Goal: Check status: Check status

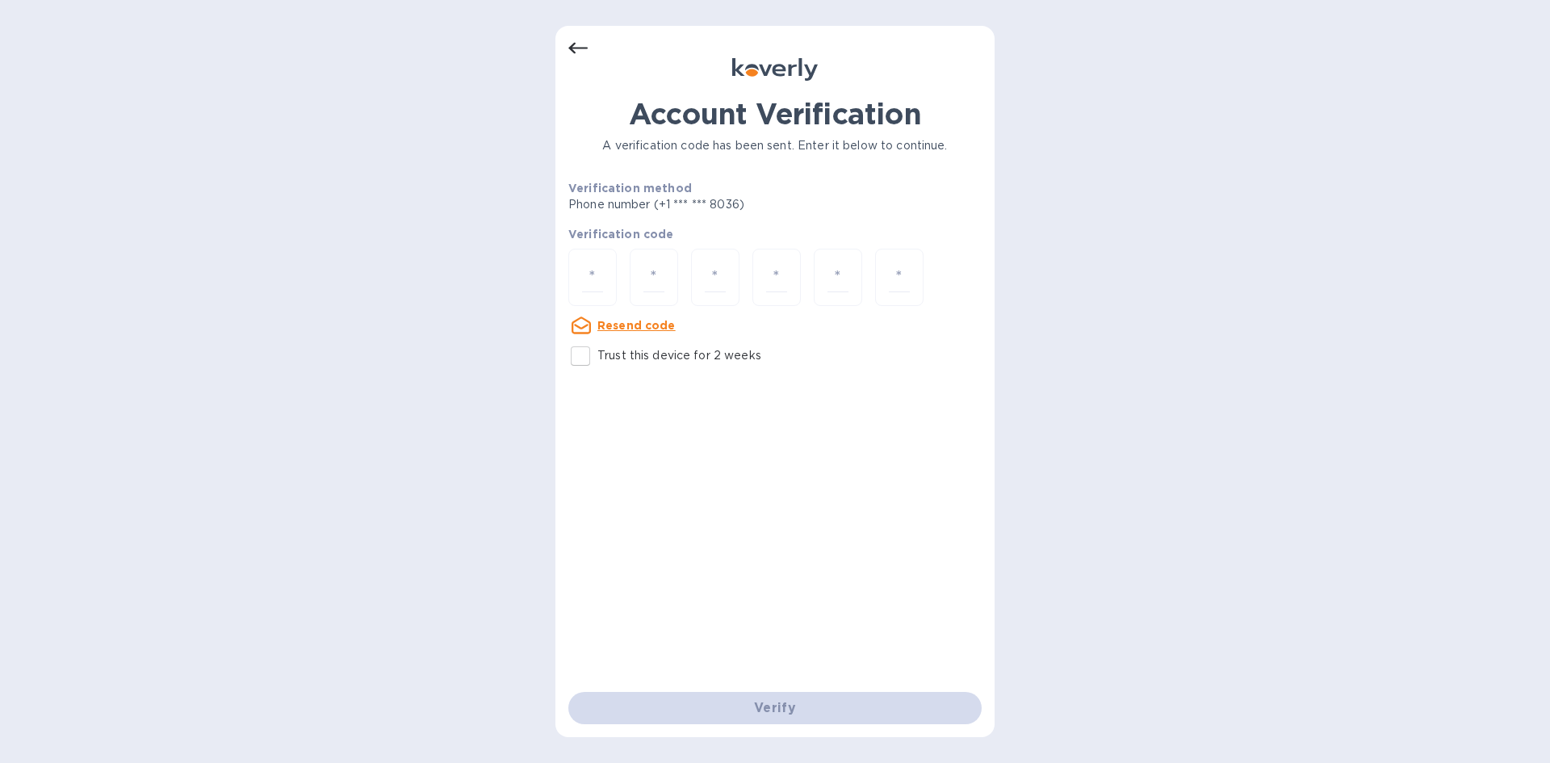
click at [641, 329] on u "Resend code" at bounding box center [636, 325] width 78 height 13
click at [745, 433] on div "Account Verification A verification code has been sent. Enter it below to conti…" at bounding box center [774, 394] width 413 height 595
drag, startPoint x: 760, startPoint y: 358, endPoint x: 589, endPoint y: 357, distance: 171.1
click at [589, 357] on div "Trust this device for 2 weeks" at bounding box center [774, 356] width 413 height 34
click at [683, 457] on div "Account Verification A verification code has been sent. Enter it below to conti…" at bounding box center [774, 394] width 413 height 595
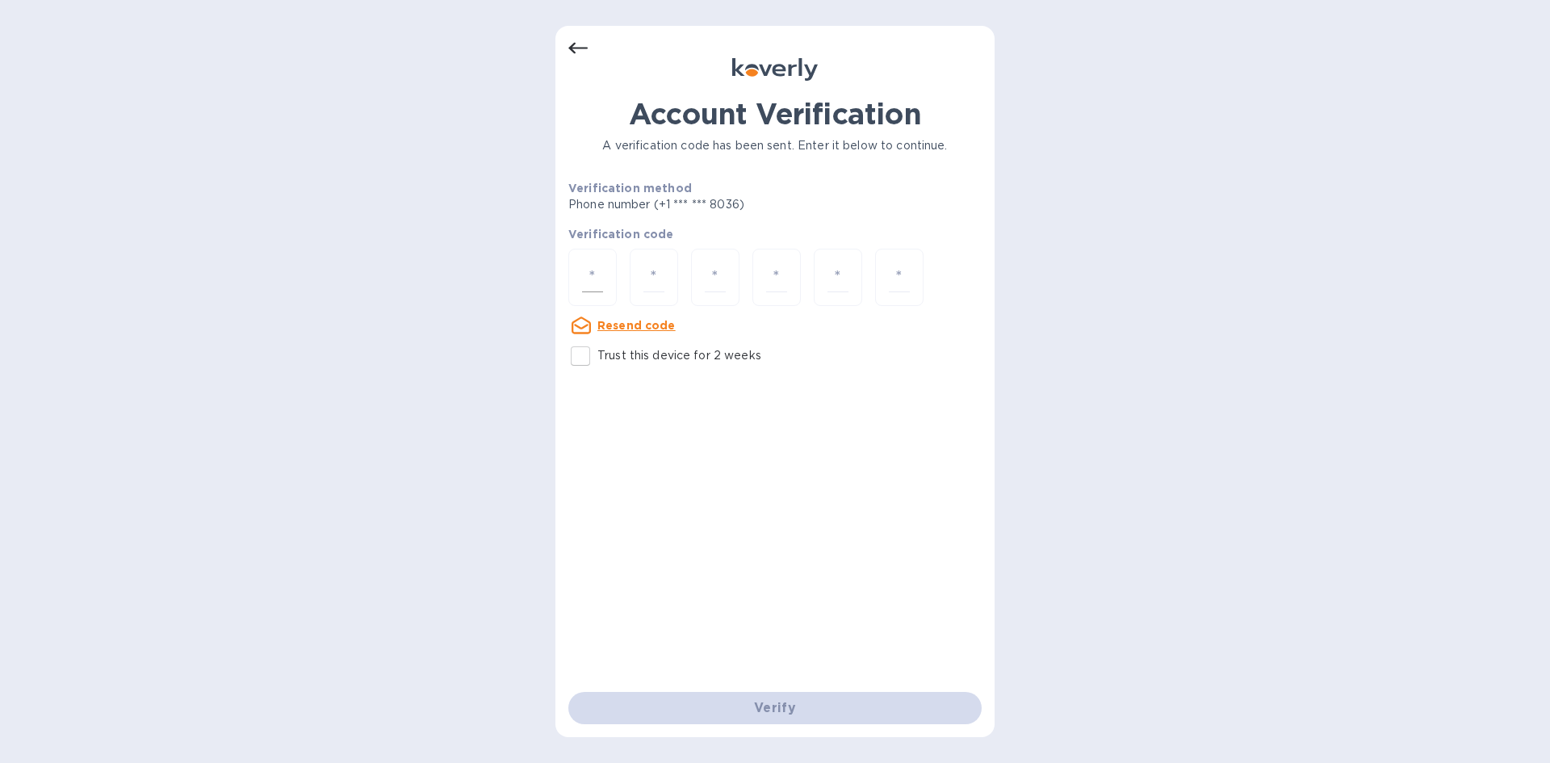
click at [592, 273] on input "number" at bounding box center [592, 277] width 21 height 30
click at [646, 279] on input "number" at bounding box center [653, 277] width 21 height 30
click at [723, 270] on input "number" at bounding box center [715, 277] width 21 height 30
click at [786, 268] on input "number" at bounding box center [776, 277] width 21 height 30
click at [836, 272] on input "number" at bounding box center [837, 277] width 21 height 30
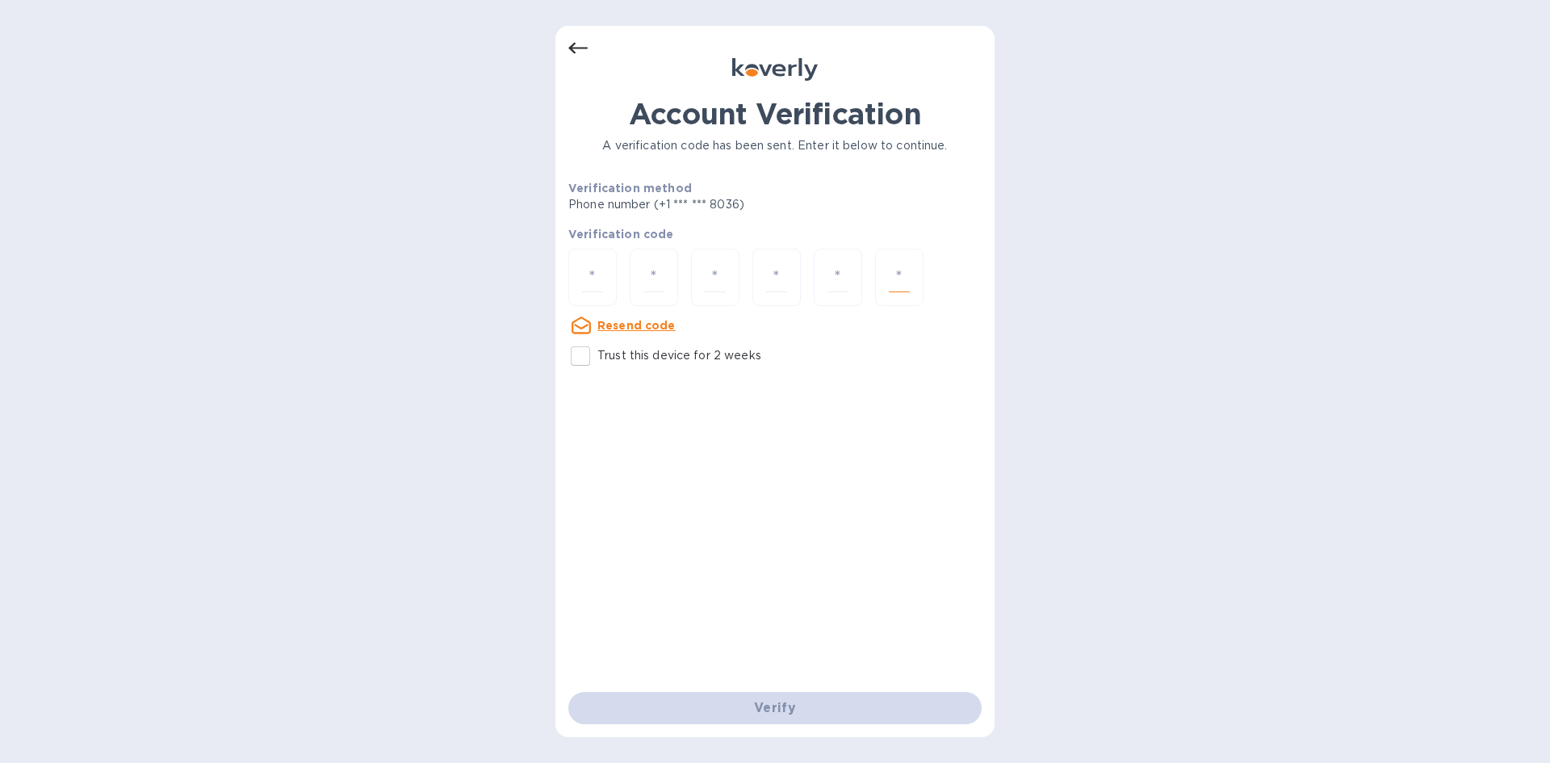
click at [890, 270] on input "number" at bounding box center [899, 277] width 21 height 30
click at [589, 265] on input "number" at bounding box center [592, 277] width 21 height 30
click at [665, 266] on div at bounding box center [654, 277] width 48 height 57
click at [716, 273] on input "number" at bounding box center [715, 277] width 21 height 30
click at [601, 275] on input "number" at bounding box center [592, 277] width 21 height 30
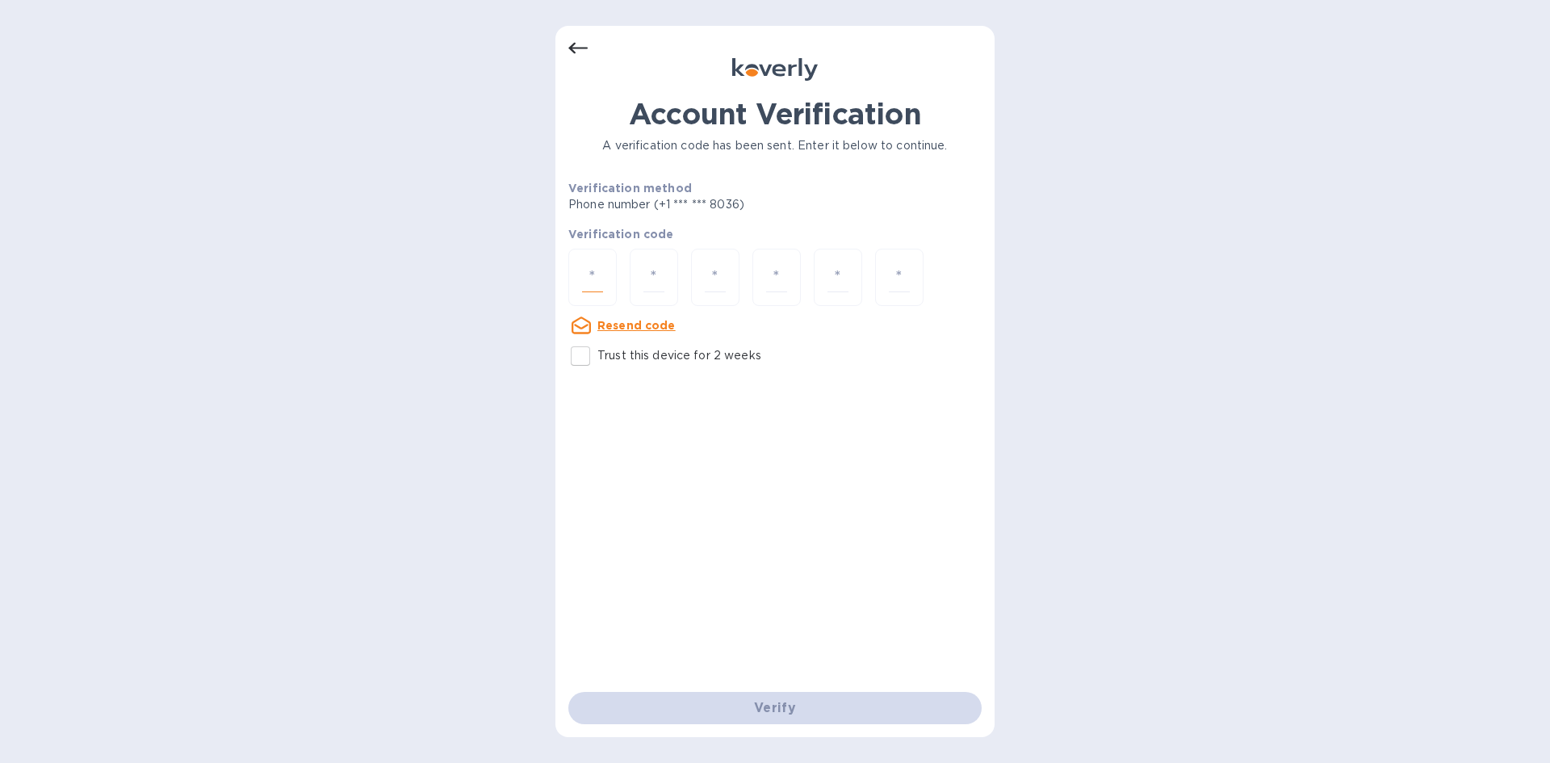
type input "3"
type input "4"
type input "1"
type input "3"
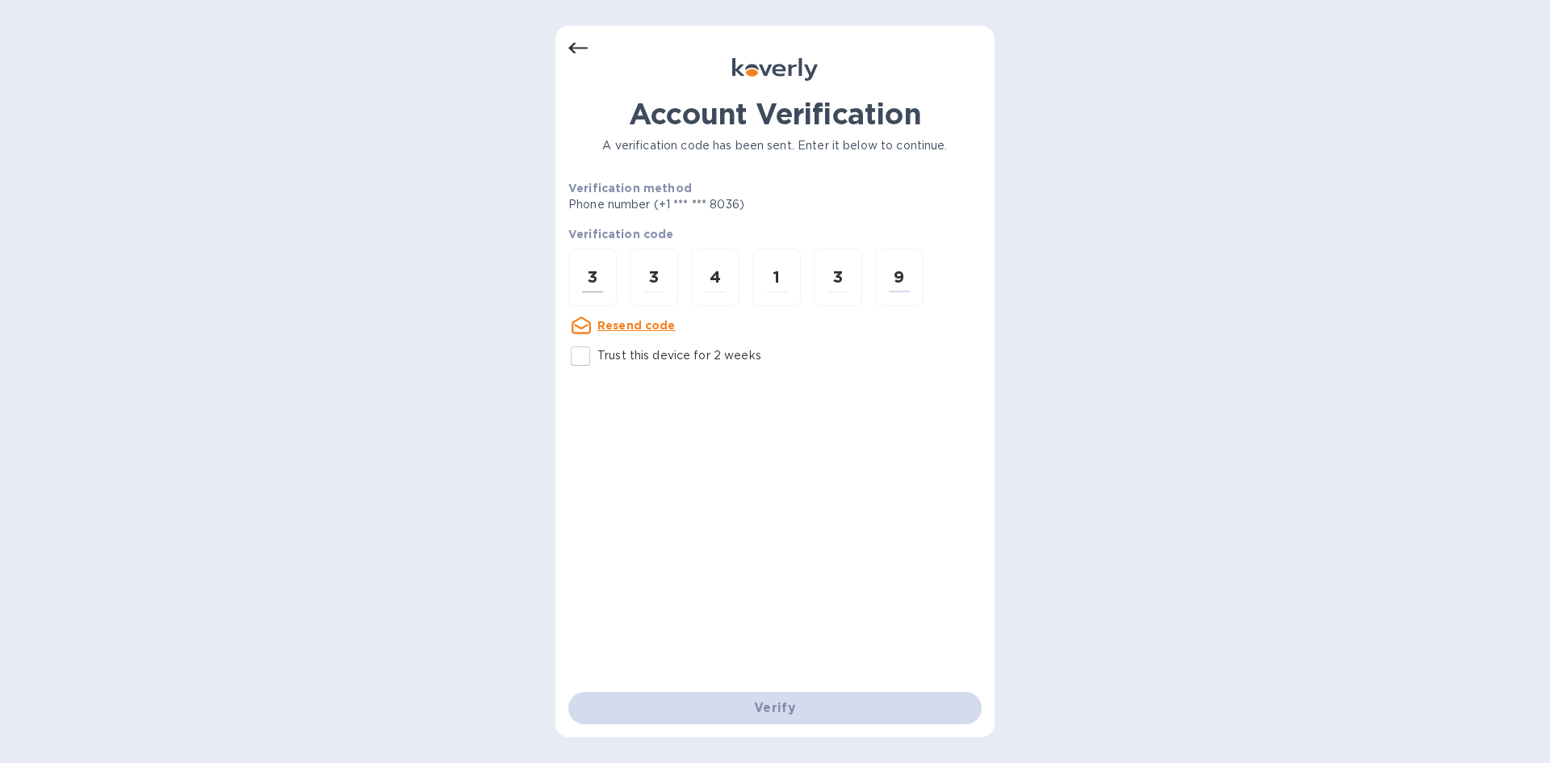
type input "9"
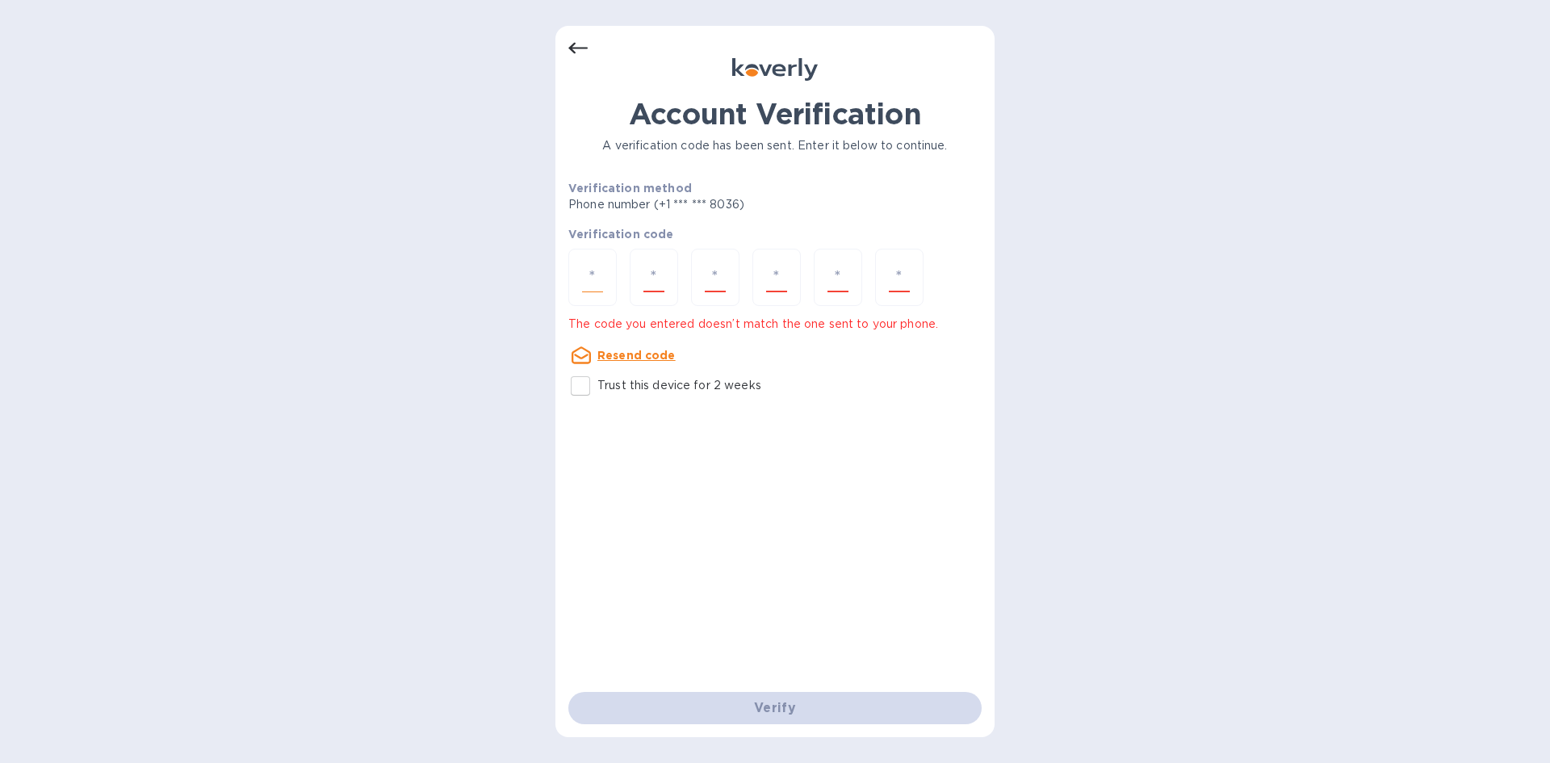
click at [597, 269] on input "number" at bounding box center [592, 277] width 21 height 30
paste input "3"
type input "3"
type input "4"
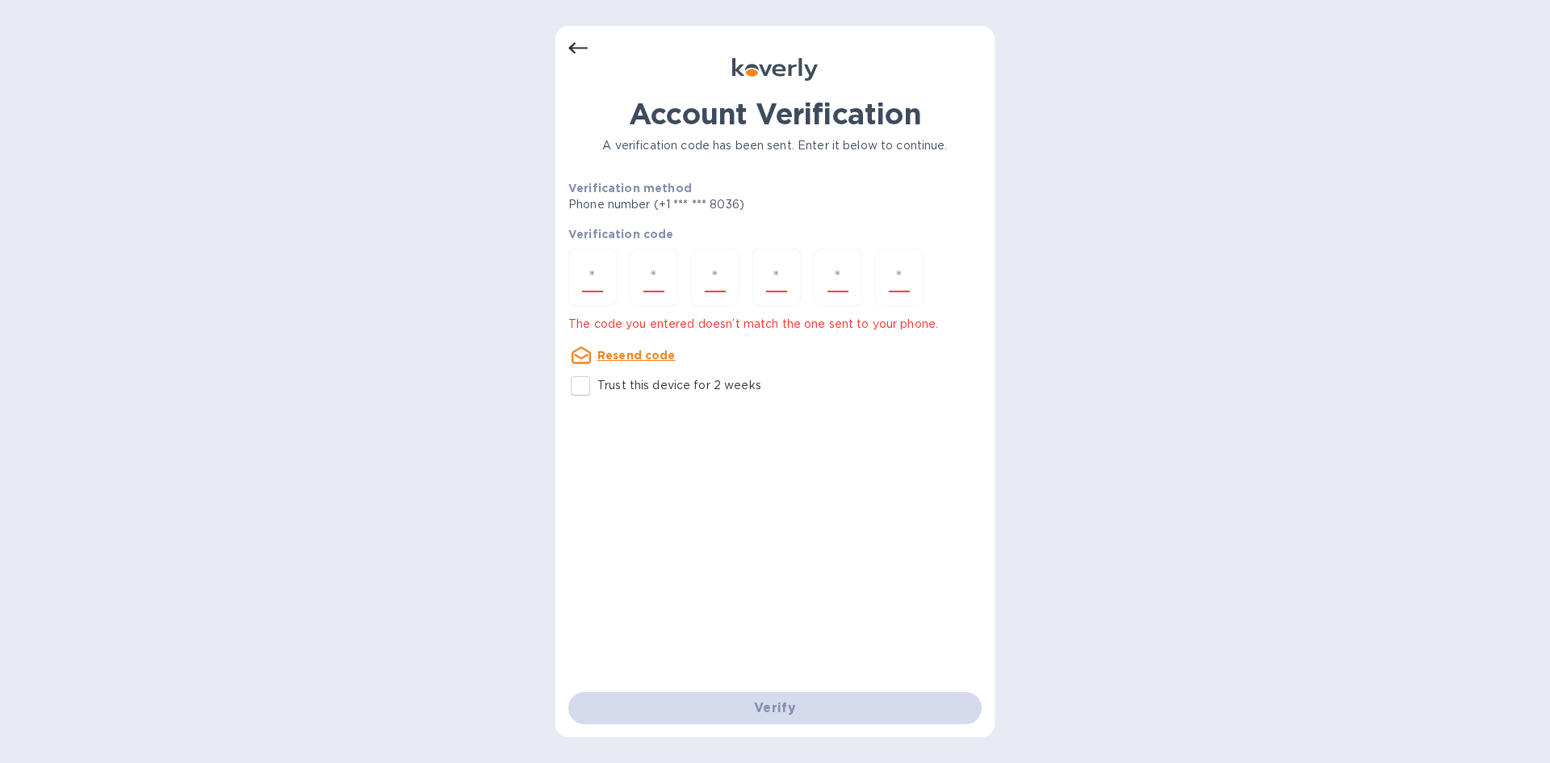
type input "1"
type input "3"
type input "9"
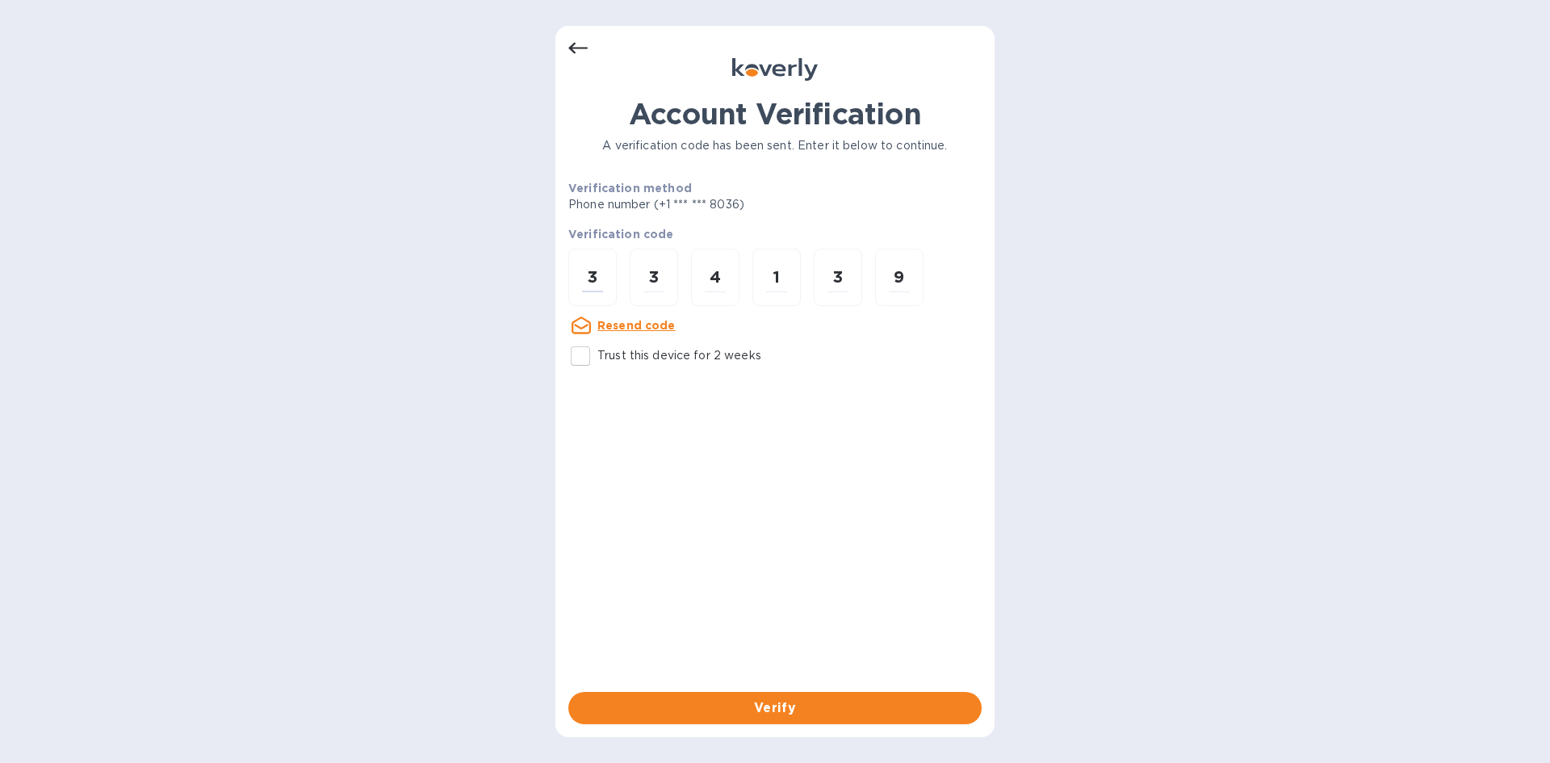
type input "3"
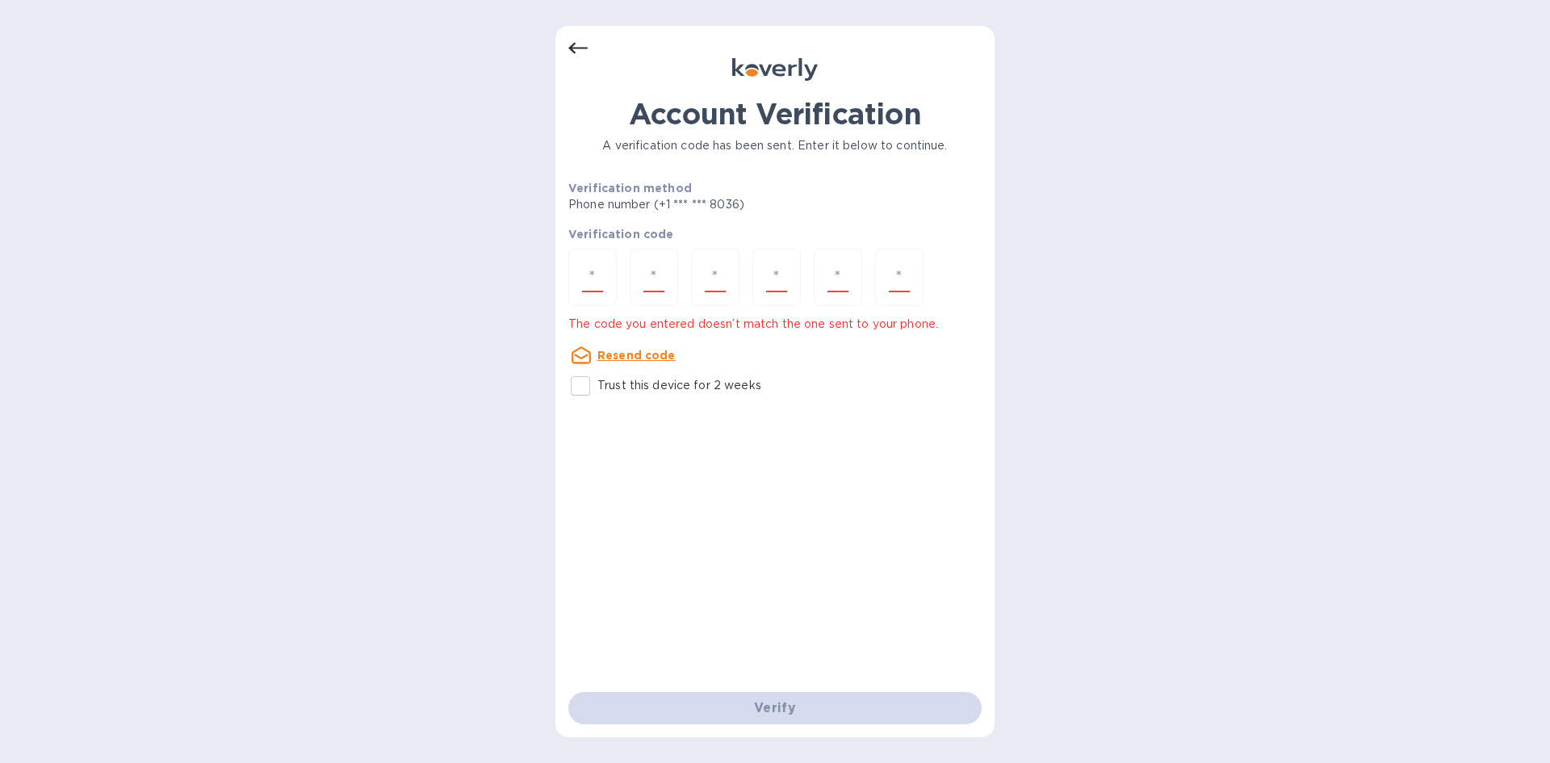
click at [576, 38] on div "Account Verification A verification code has been sent. Enter it below to conti…" at bounding box center [774, 381] width 439 height 711
click at [576, 45] on icon at bounding box center [577, 48] width 19 height 19
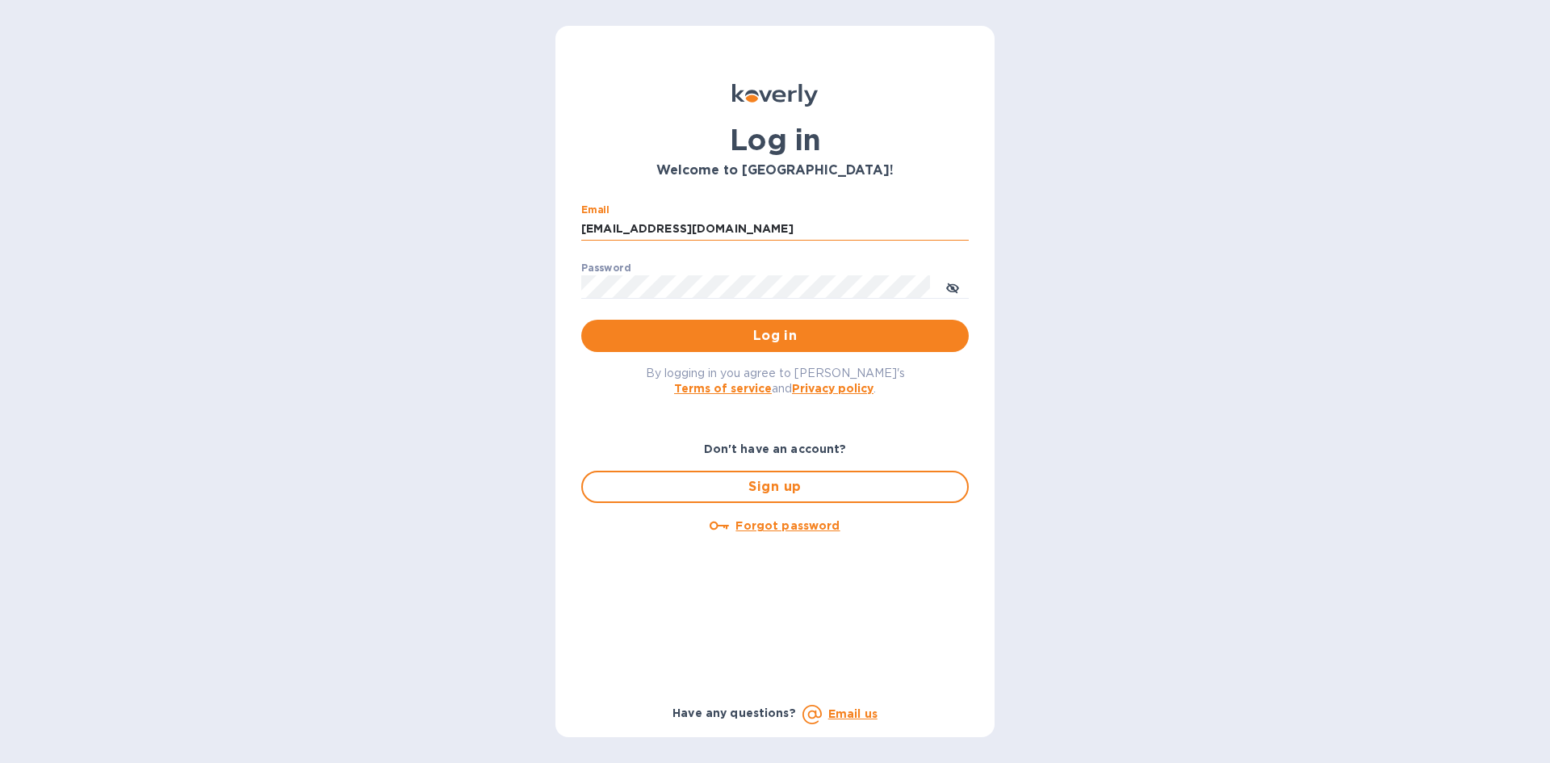
click at [732, 237] on input "finance@rikkel.com" at bounding box center [774, 229] width 387 height 24
click at [863, 326] on span "Log in" at bounding box center [775, 335] width 362 height 19
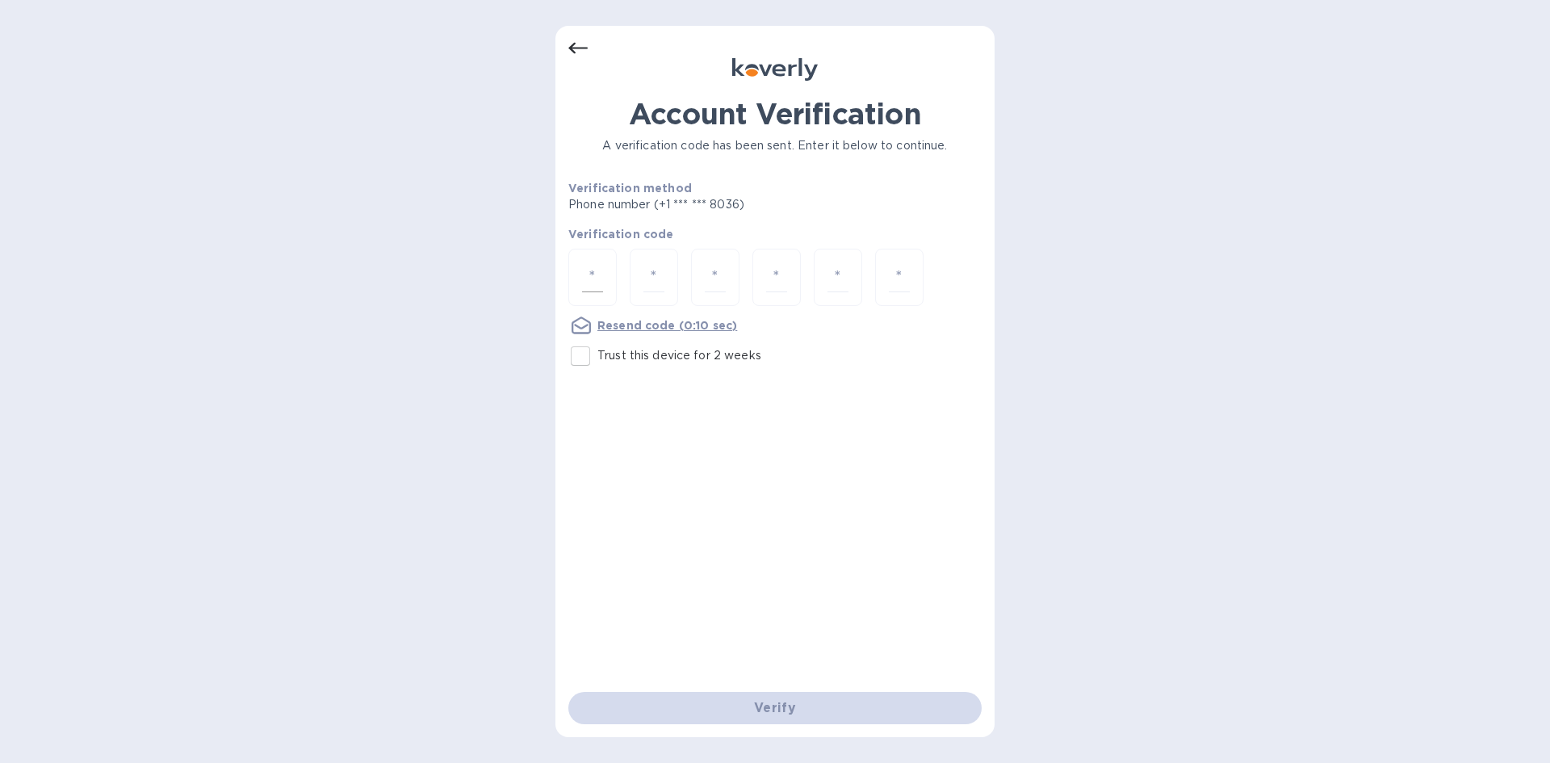
click at [595, 267] on input "number" at bounding box center [592, 277] width 21 height 30
click at [588, 268] on input "number" at bounding box center [592, 277] width 21 height 30
type input "4"
type input "0"
type input "9"
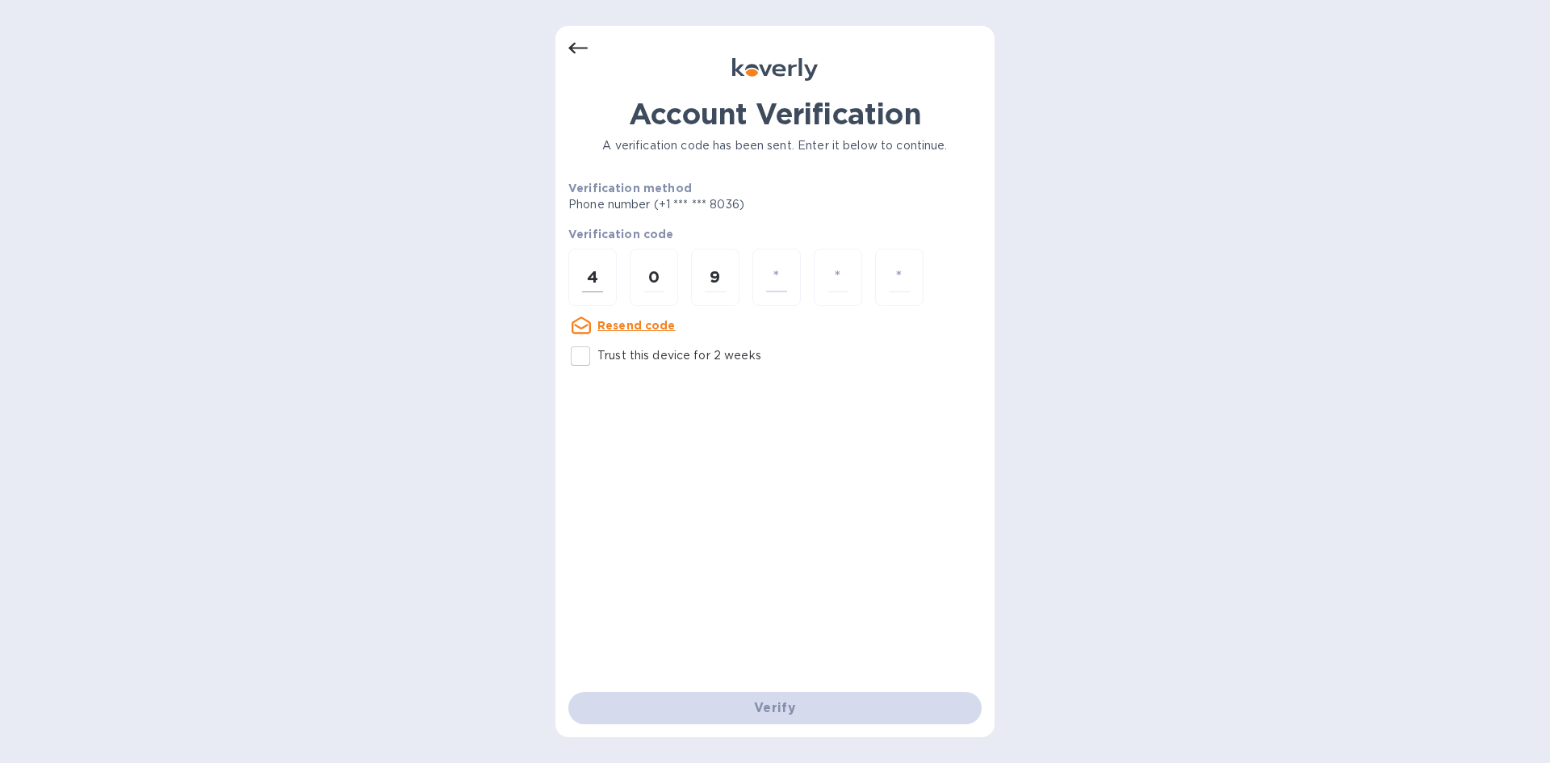
type input "9"
type input "6"
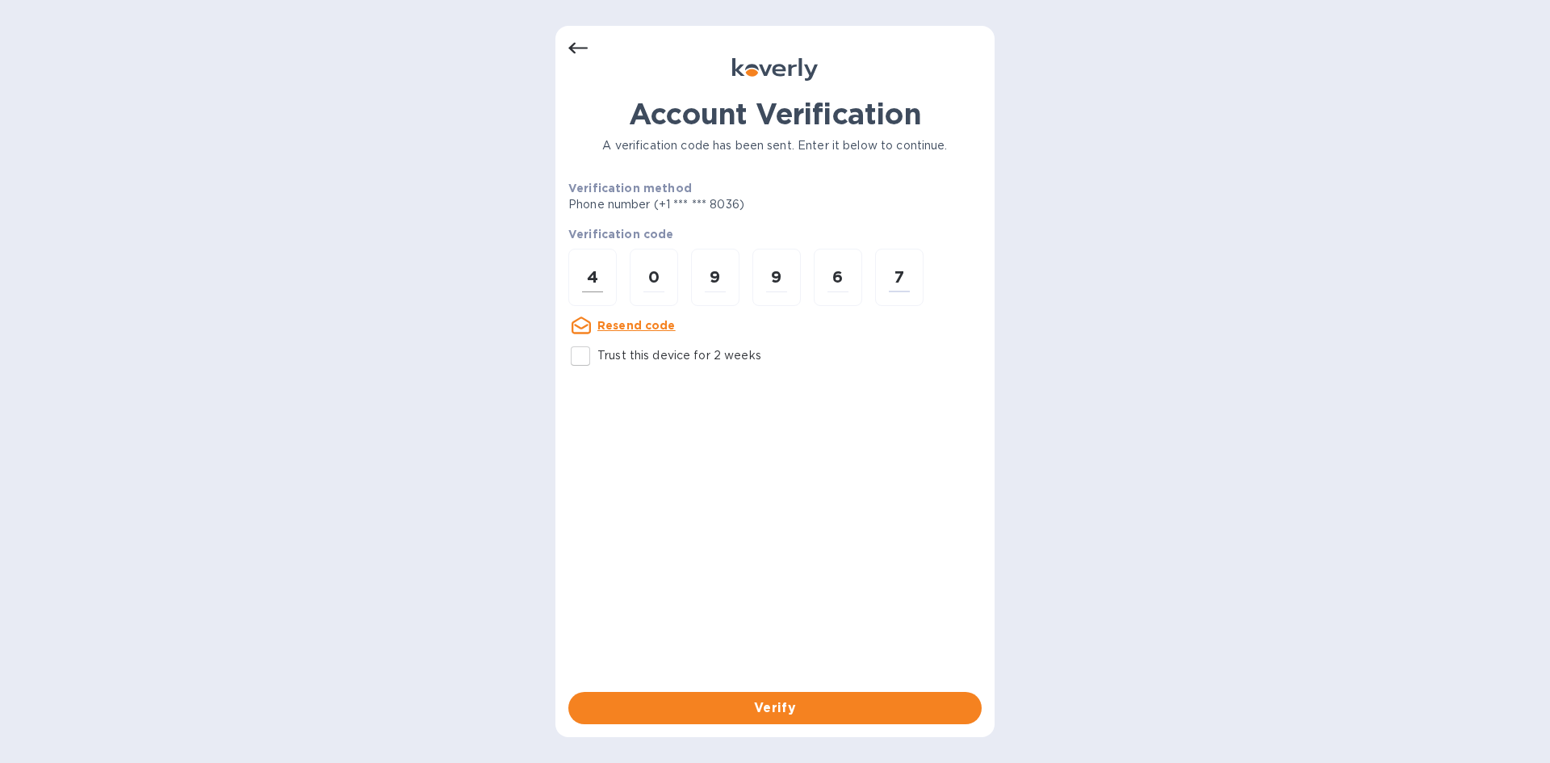
type input "7"
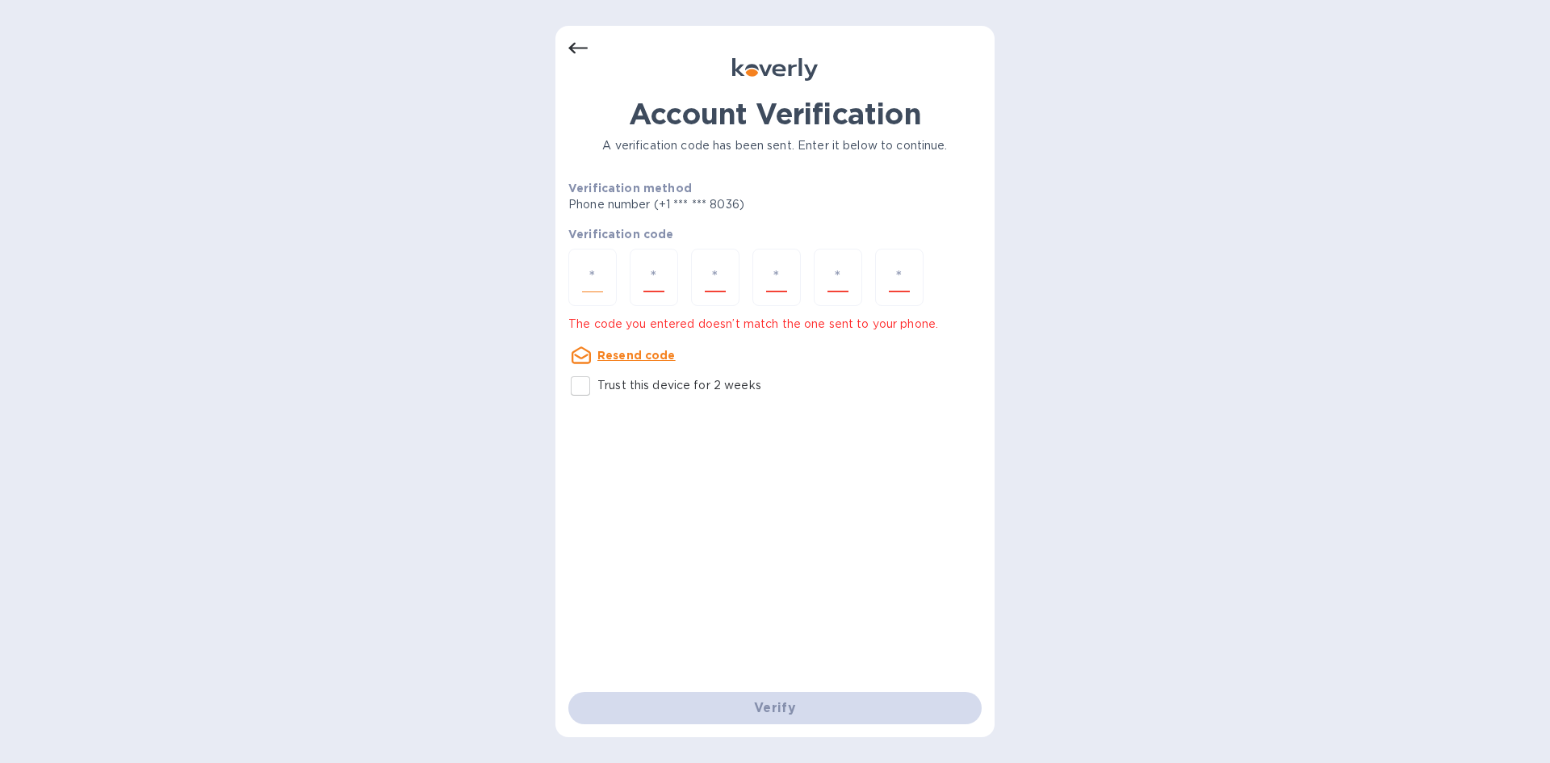
click at [604, 269] on div at bounding box center [592, 277] width 48 height 57
type input "4"
type input "0"
type input "9"
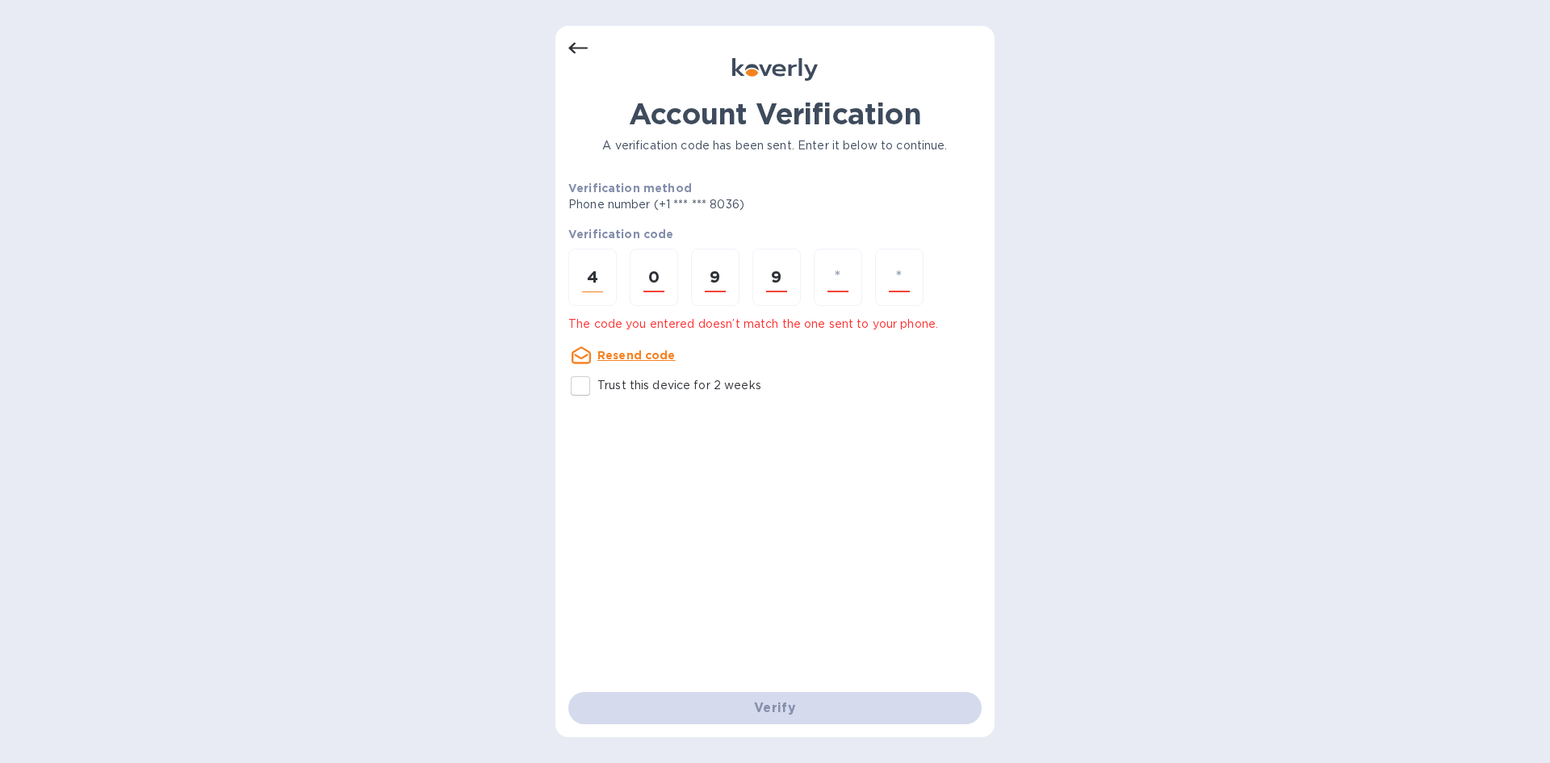
type input "6"
type input "7"
click at [643, 358] on u "Resend code" at bounding box center [636, 355] width 78 height 13
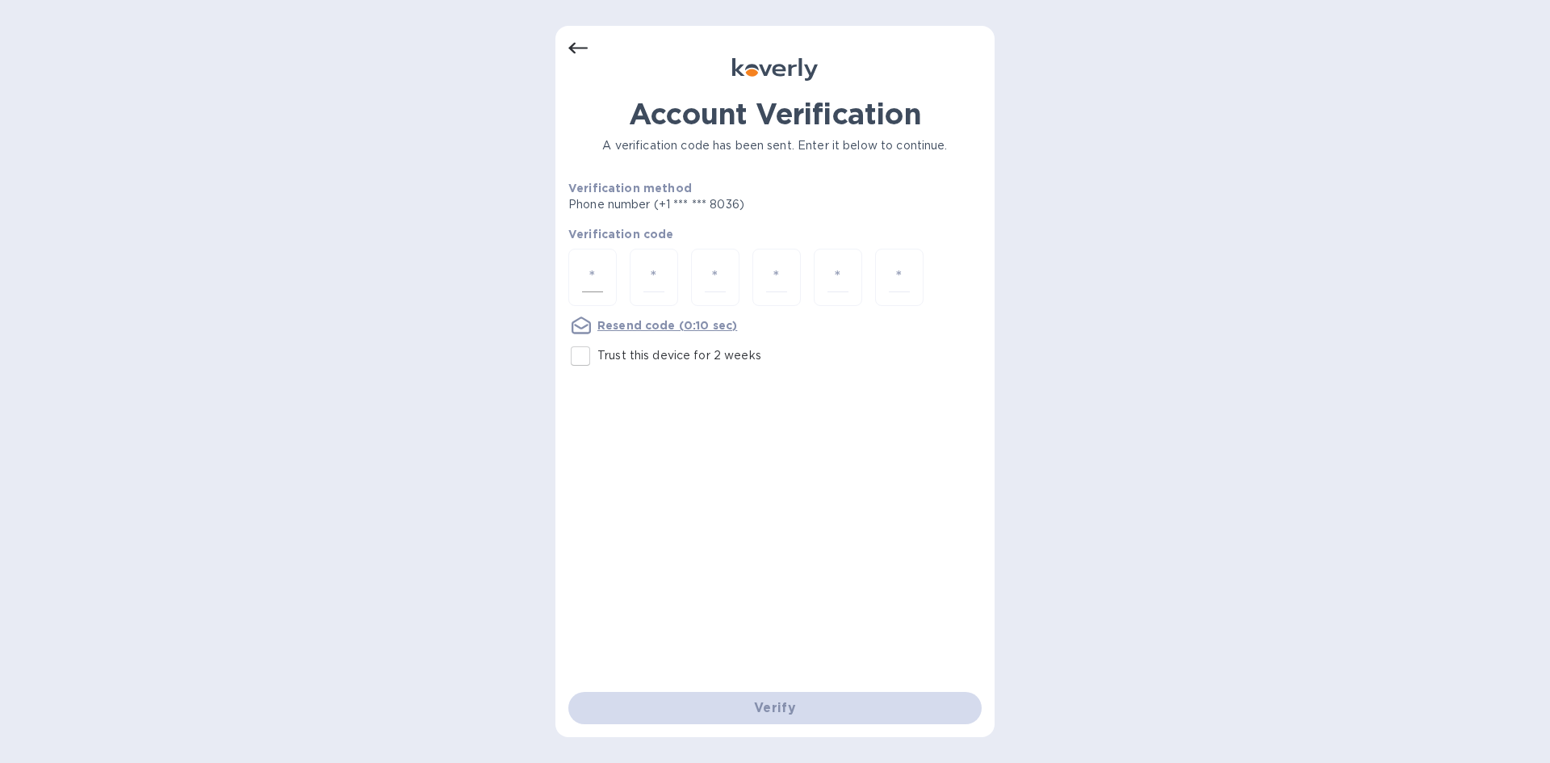
click at [597, 277] on input "number" at bounding box center [592, 277] width 21 height 30
drag, startPoint x: 568, startPoint y: 186, endPoint x: 801, endPoint y: 228, distance: 236.1
click at [801, 228] on div "Account Verification A verification code has been sent. Enter it below to conti…" at bounding box center [774, 235] width 413 height 276
click at [732, 220] on div "Account Verification A verification code has been sent. Enter it below to conti…" at bounding box center [774, 235] width 413 height 276
click at [622, 328] on u "Resend code" at bounding box center [636, 325] width 78 height 13
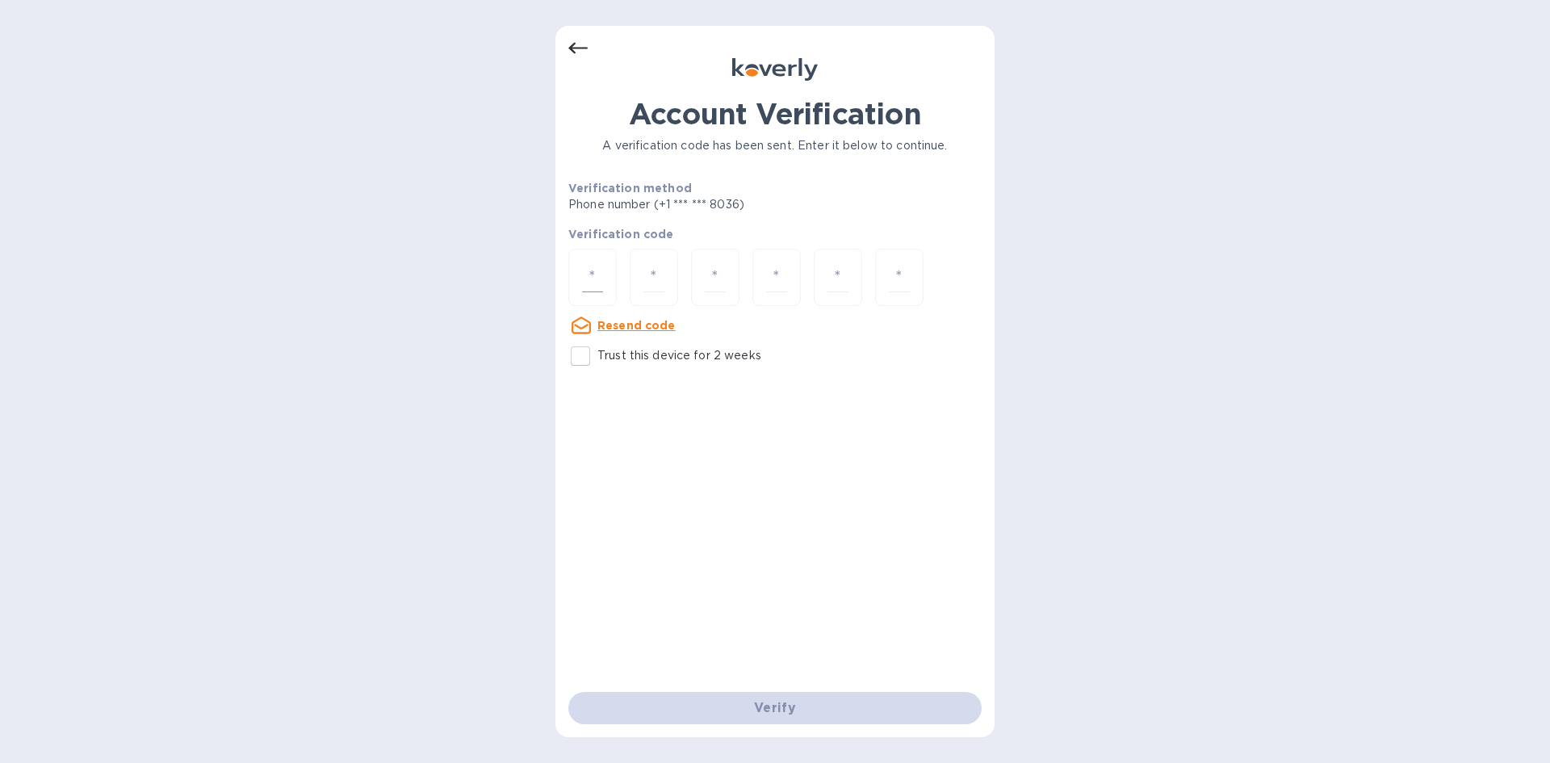
click at [600, 269] on input "number" at bounding box center [592, 277] width 21 height 30
type input "4"
type input "8"
type input "6"
type input "9"
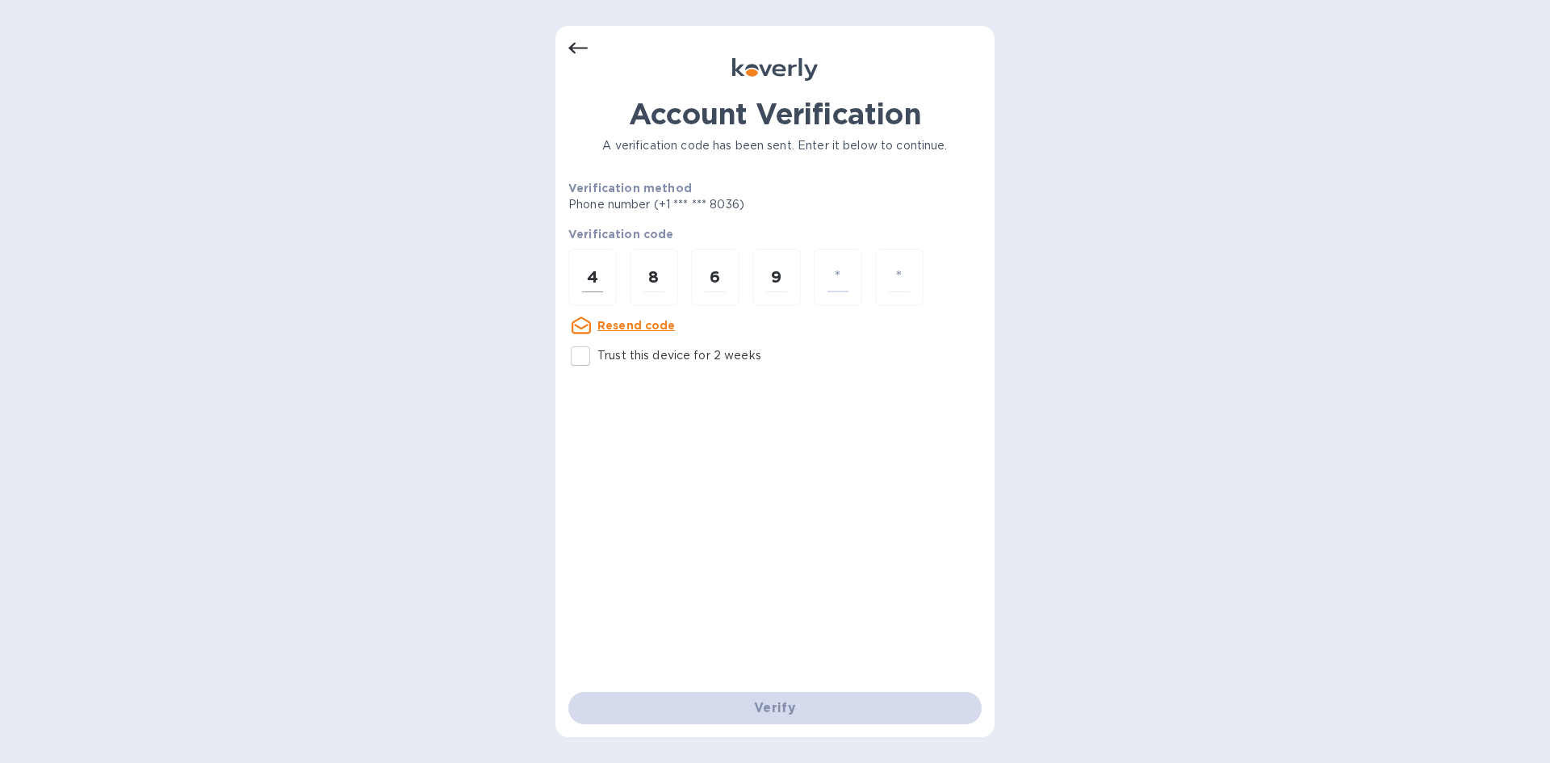
type input "7"
type input "3"
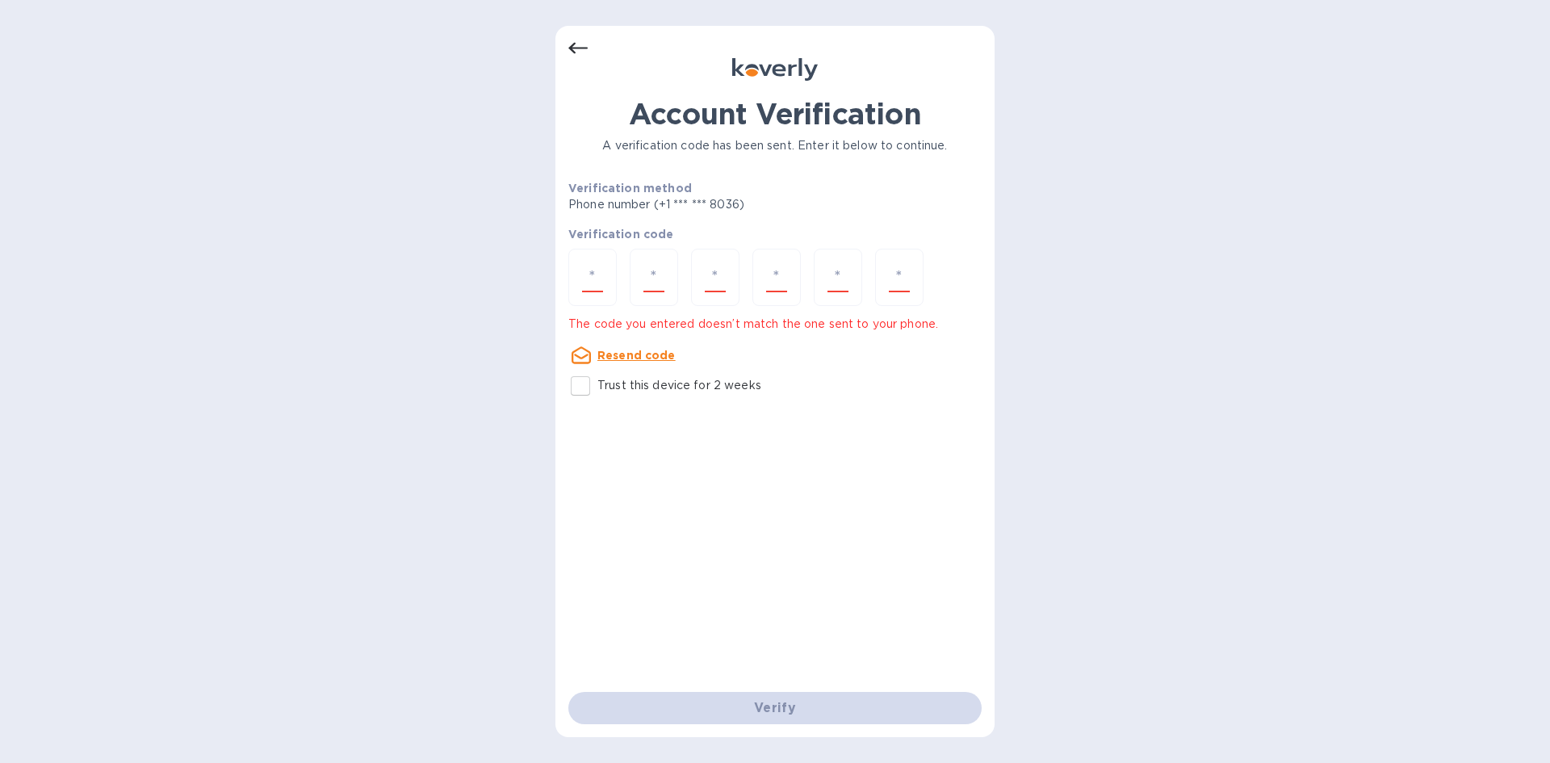
click at [777, 707] on div "Verify" at bounding box center [775, 707] width 426 height 45
drag, startPoint x: 580, startPoint y: 389, endPoint x: 612, endPoint y: 417, distance: 42.3
click at [582, 388] on input "Trust this device for 2 weeks" at bounding box center [580, 386] width 34 height 34
checkbox input "true"
click at [813, 715] on div "Verify" at bounding box center [775, 707] width 426 height 45
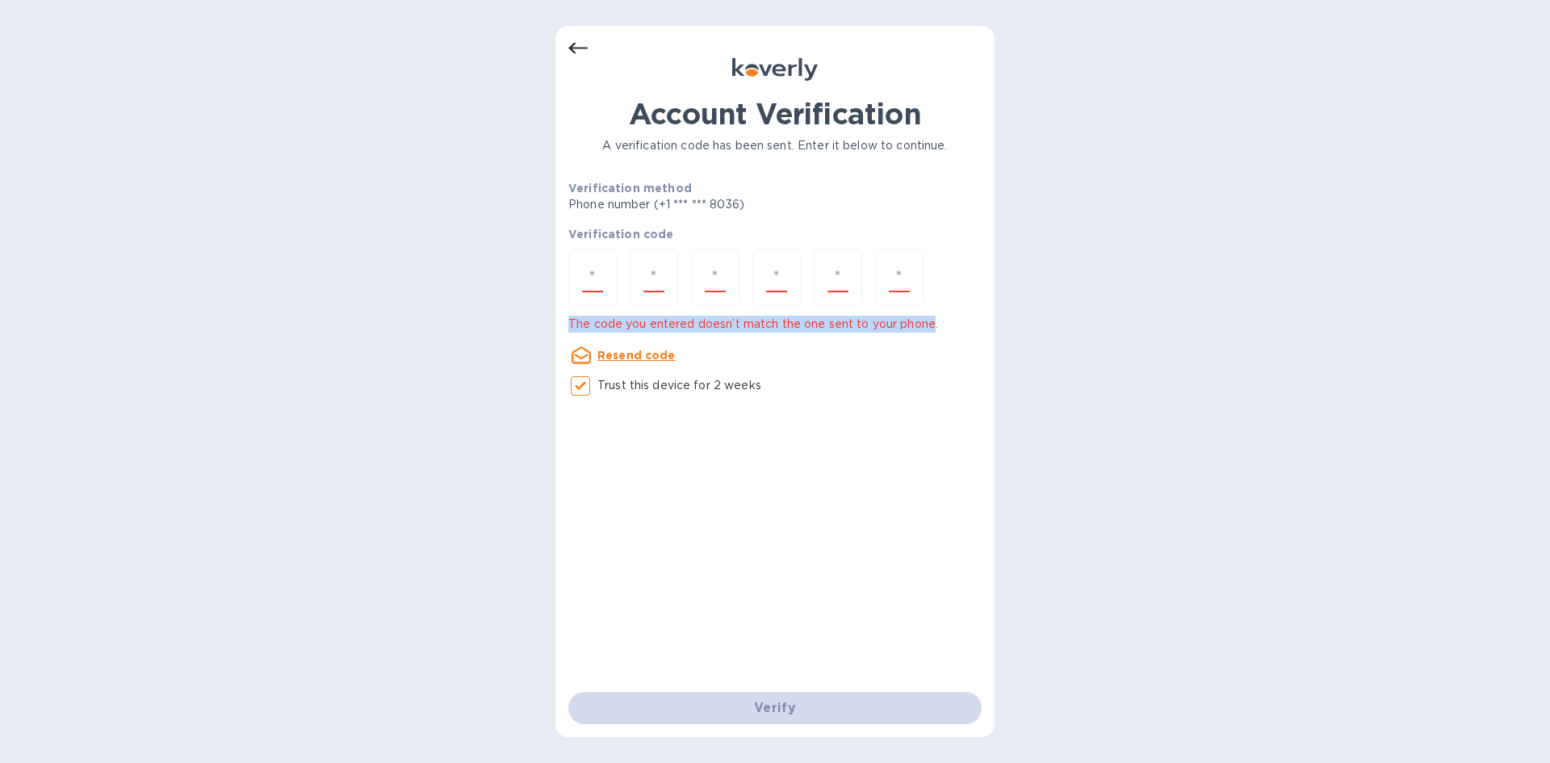
drag, startPoint x: 937, startPoint y: 323, endPoint x: 556, endPoint y: 329, distance: 381.1
click at [554, 329] on div "Account Verification A verification code has been sent. Enter it below to conti…" at bounding box center [775, 381] width 1550 height 763
click at [573, 325] on p "The code you entered doesn’t match the one sent to your phone." at bounding box center [774, 324] width 413 height 17
drag, startPoint x: 569, startPoint y: 324, endPoint x: 944, endPoint y: 325, distance: 374.6
click at [944, 325] on p "The code you entered doesn’t match the one sent to your phone." at bounding box center [774, 324] width 413 height 17
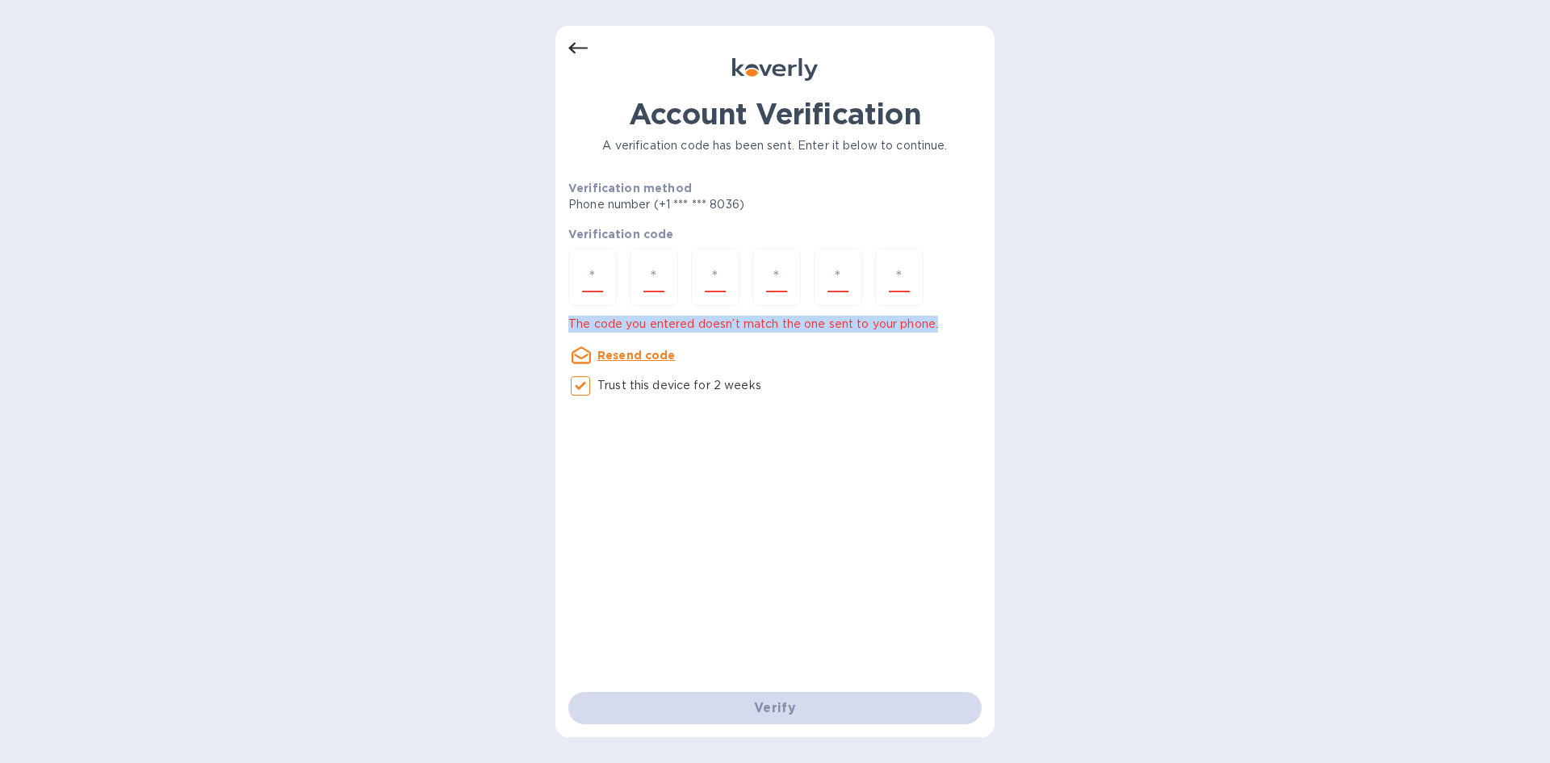
click at [944, 324] on p "The code you entered doesn’t match the one sent to your phone." at bounding box center [774, 324] width 413 height 17
click at [467, 174] on div "Account Verification A verification code has been sent. Enter it below to conti…" at bounding box center [775, 381] width 1550 height 763
click at [544, 149] on div "Account Verification A verification code has been sent. Enter it below to conti…" at bounding box center [775, 381] width 1550 height 763
click at [571, 51] on icon at bounding box center [577, 48] width 19 height 19
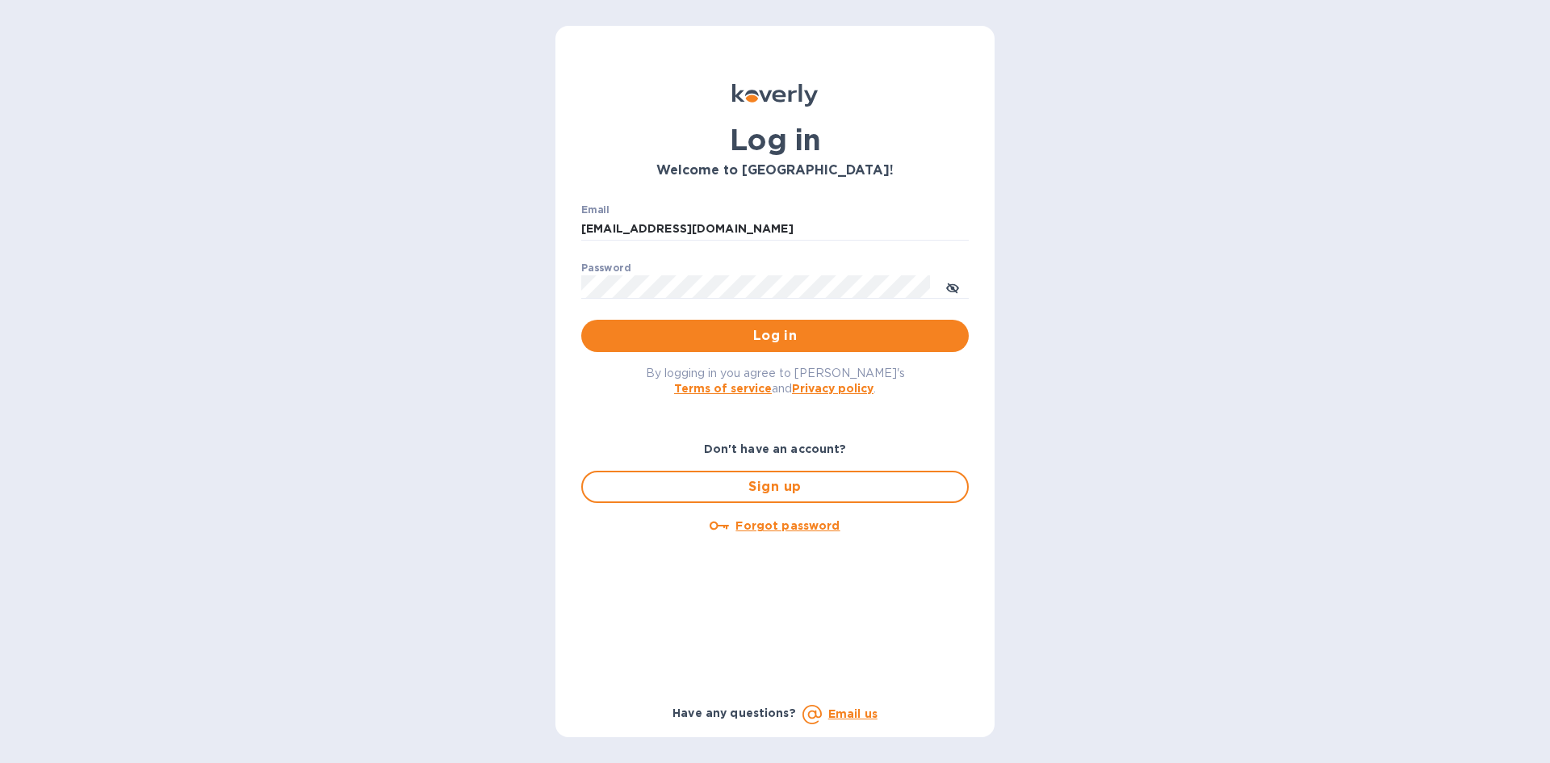
click at [1087, 374] on div "Log in Welcome to Koverly! Email finance@rikkel.com ​ Password ​ Log in By logg…" at bounding box center [775, 381] width 1550 height 763
click at [393, 312] on div "Log in Welcome to Koverly! Email finance@rikkel.com ​ Password ​ Log in By logg…" at bounding box center [775, 381] width 1550 height 763
click at [719, 231] on input "finance@rikkel.com" at bounding box center [774, 229] width 387 height 24
drag, startPoint x: 727, startPoint y: 228, endPoint x: 496, endPoint y: 220, distance: 231.0
click at [496, 220] on div "Log in Welcome to Koverly! Email finance@rikkel.com ​ Password ​ Log in By logg…" at bounding box center [775, 381] width 1550 height 763
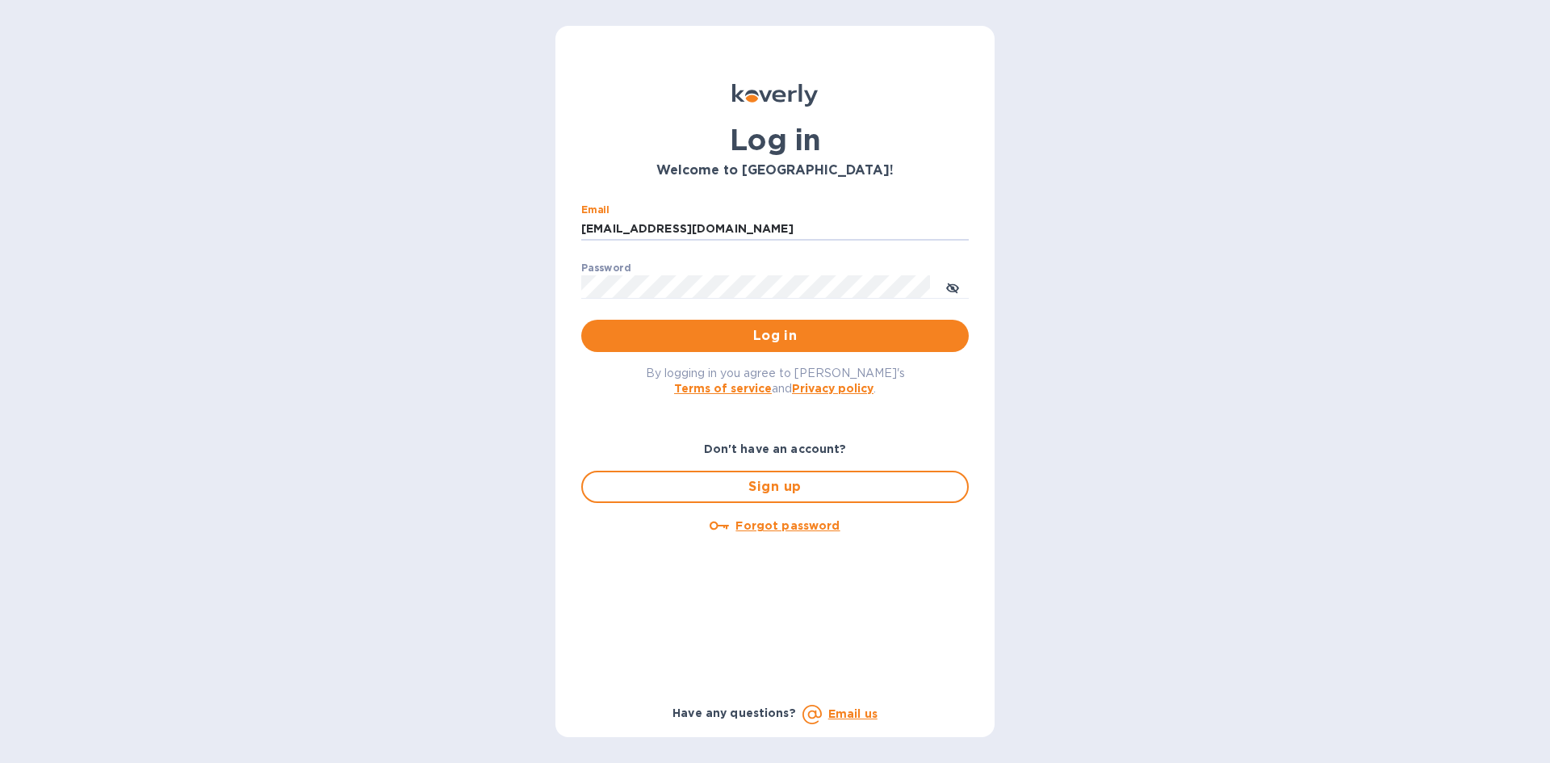
click at [418, 205] on div "Log in Welcome to Koverly! Email finance@rikkel.com ​ Password ​ Log in By logg…" at bounding box center [775, 381] width 1550 height 763
type input "[EMAIL_ADDRESS][DOMAIN_NAME]"
click at [790, 223] on input "finance@rikkel.com" at bounding box center [774, 229] width 387 height 24
click at [961, 283] on button "toggle password visibility" at bounding box center [952, 286] width 32 height 32
click at [777, 333] on span "Log in" at bounding box center [775, 335] width 362 height 19
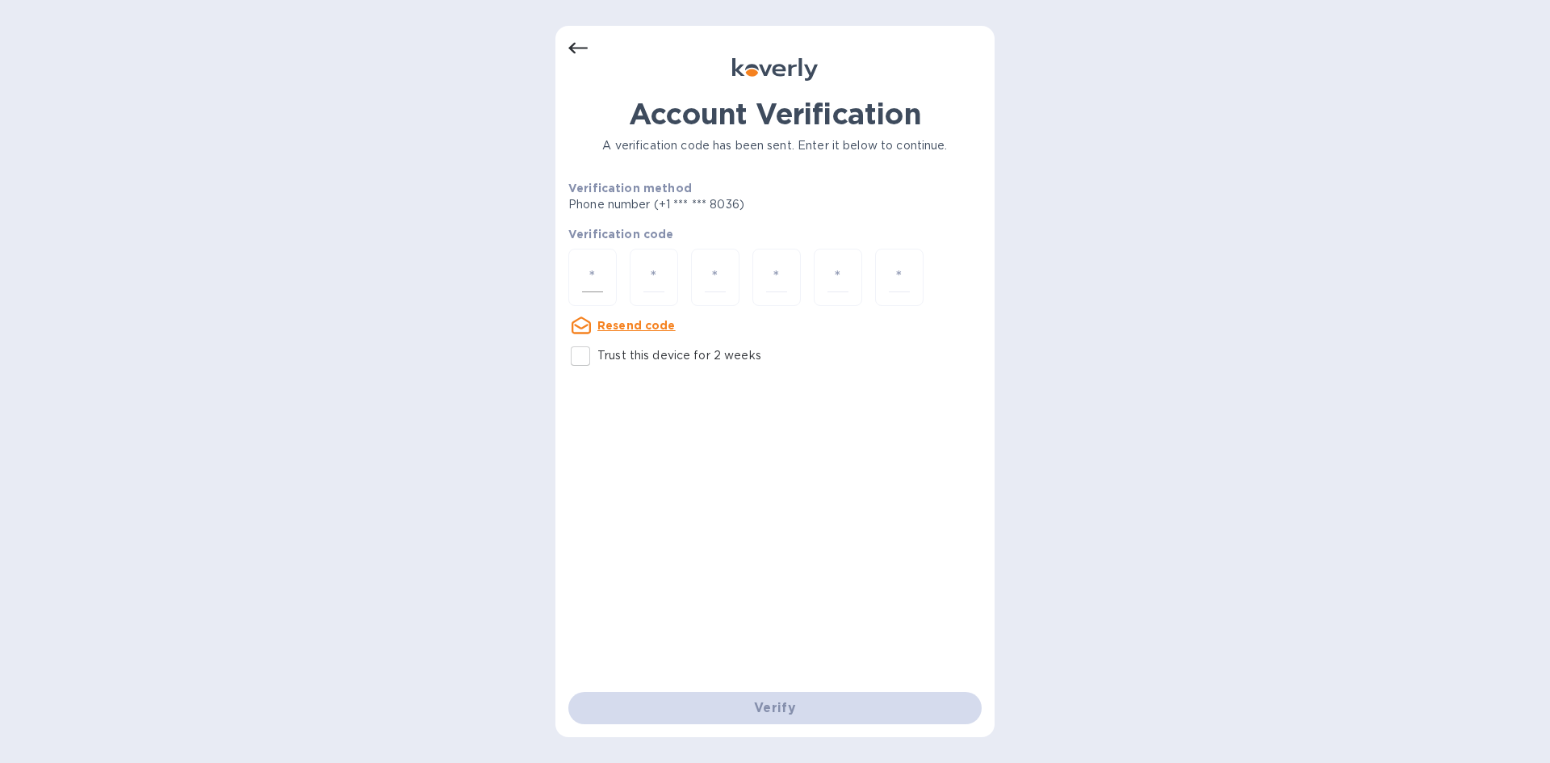
click at [597, 281] on input "number" at bounding box center [592, 277] width 21 height 30
paste input "4"
type input "4"
type input "8"
type input "6"
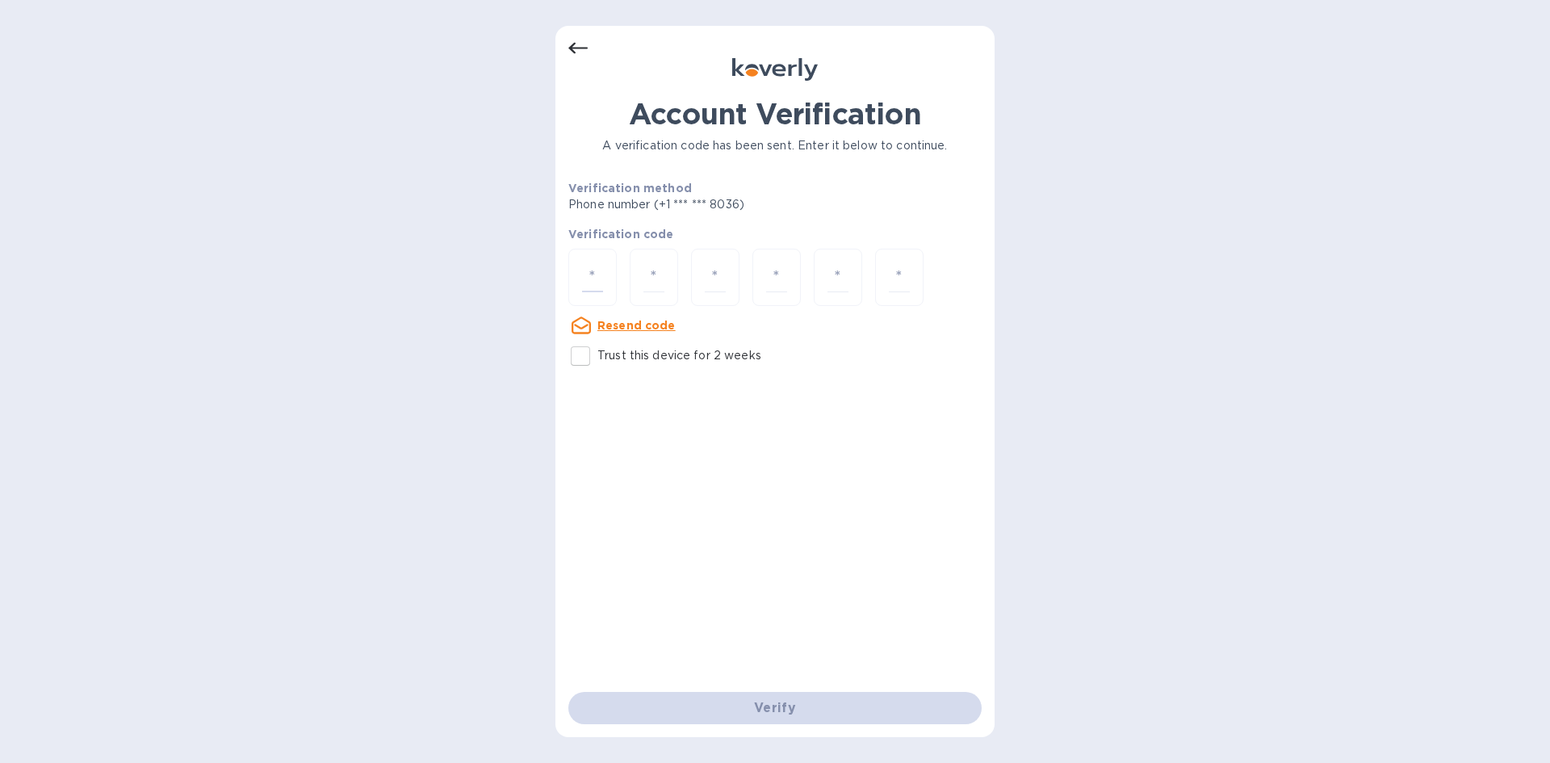
type input "9"
type input "7"
type input "3"
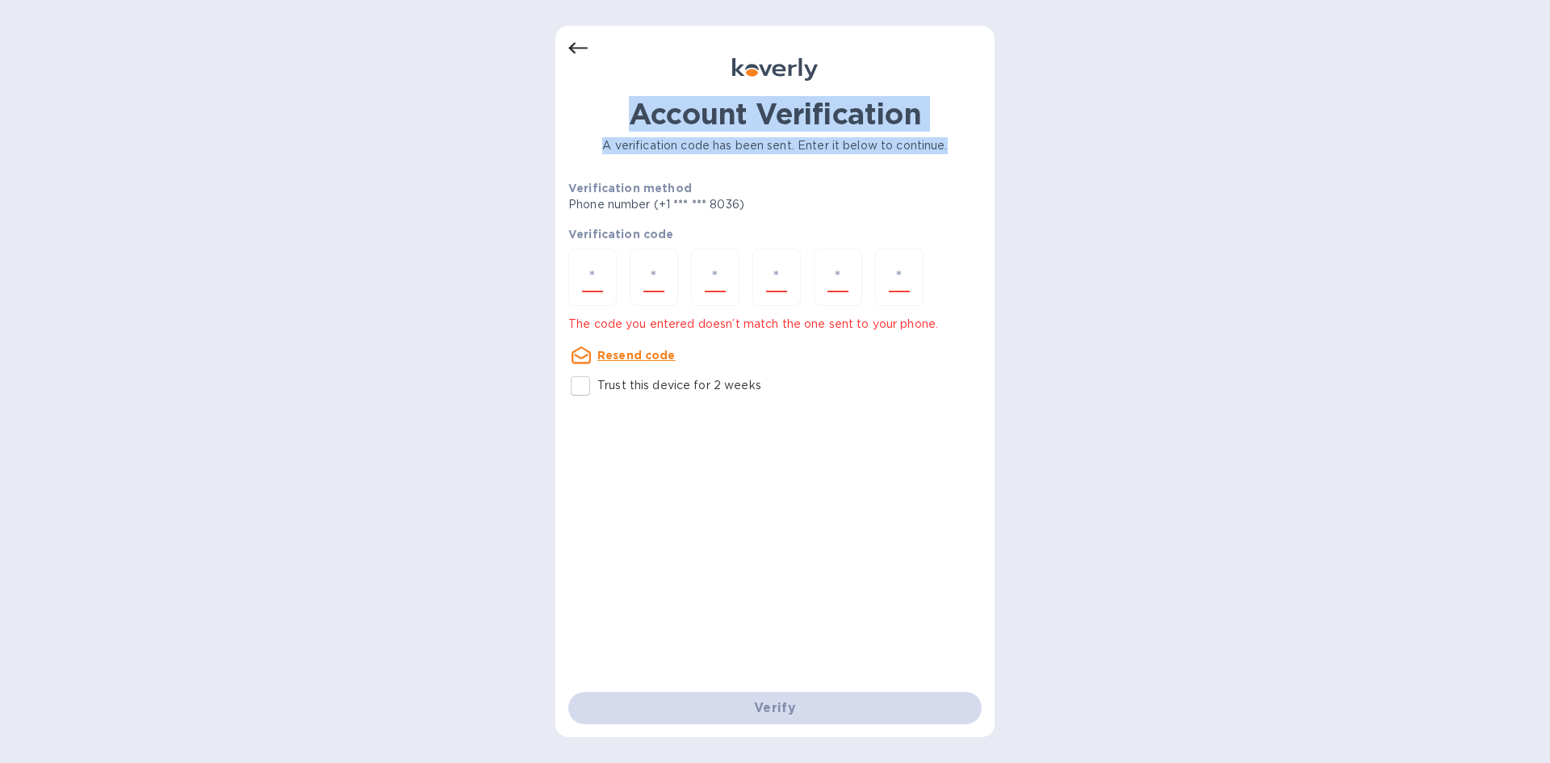
drag, startPoint x: 632, startPoint y: 109, endPoint x: 964, endPoint y: 145, distance: 333.8
click at [964, 145] on div "Account Verification A verification code has been sent. Enter it below to conti…" at bounding box center [774, 250] width 413 height 306
click at [964, 145] on p "A verification code has been sent. Enter it below to continue." at bounding box center [774, 145] width 413 height 17
drag, startPoint x: 953, startPoint y: 145, endPoint x: 597, endPoint y: 98, distance: 358.3
click at [597, 98] on div "Account Verification A verification code has been sent. Enter it below to conti…" at bounding box center [774, 250] width 413 height 306
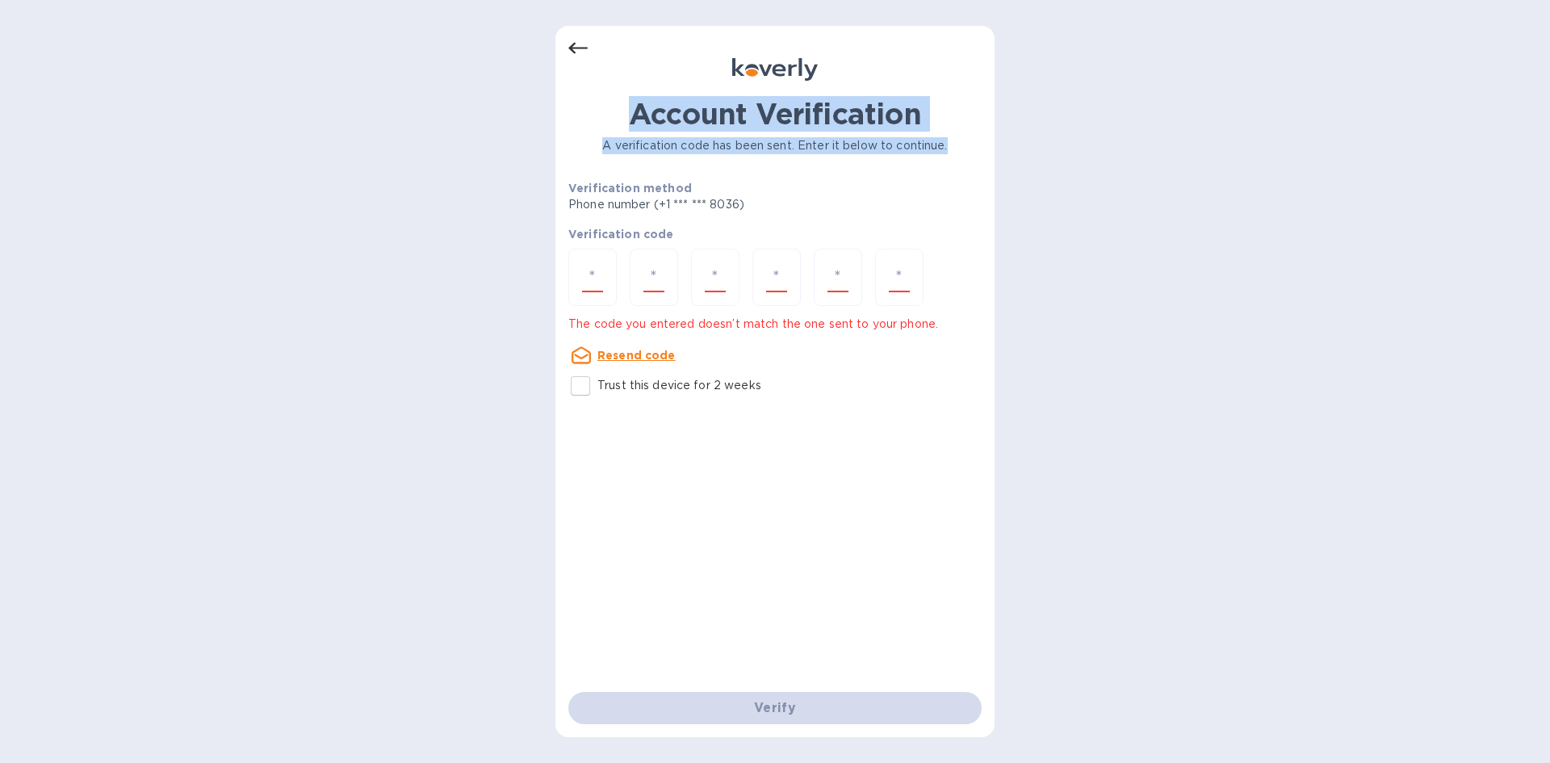
click at [626, 116] on h1 "Account Verification" at bounding box center [774, 114] width 413 height 34
drag, startPoint x: 626, startPoint y: 116, endPoint x: 948, endPoint y: 152, distance: 324.1
click at [924, 152] on div "Account Verification A verification code has been sent. Enter it below to conti…" at bounding box center [774, 250] width 413 height 306
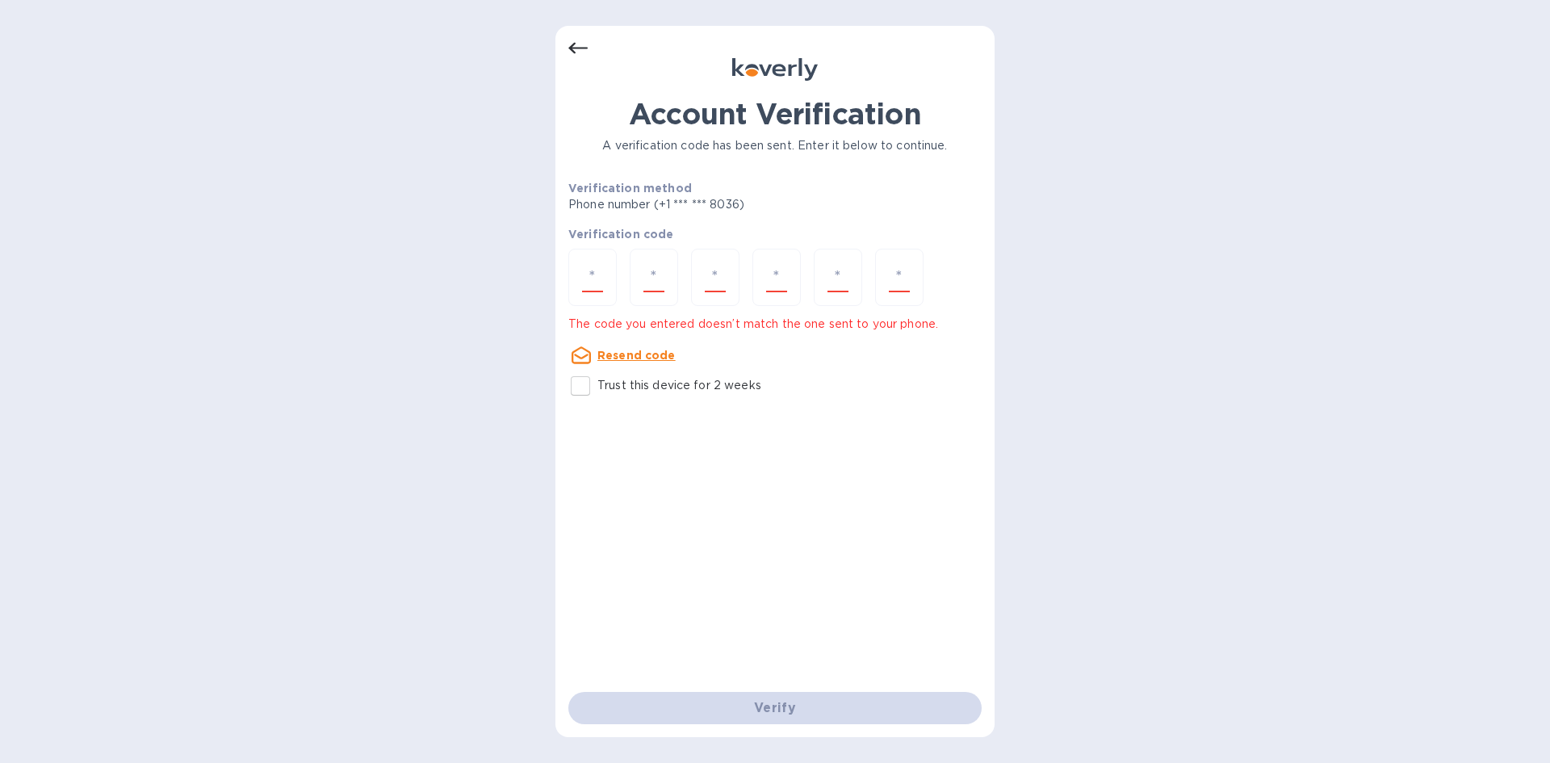
click at [948, 152] on p "A verification code has been sent. Enter it below to continue." at bounding box center [774, 145] width 413 height 17
click at [581, 284] on div at bounding box center [592, 277] width 48 height 57
click at [642, 383] on p "Trust this device for 2 weeks" at bounding box center [679, 385] width 164 height 17
click at [597, 383] on input "Trust this device for 2 weeks" at bounding box center [580, 386] width 34 height 34
checkbox input "true"
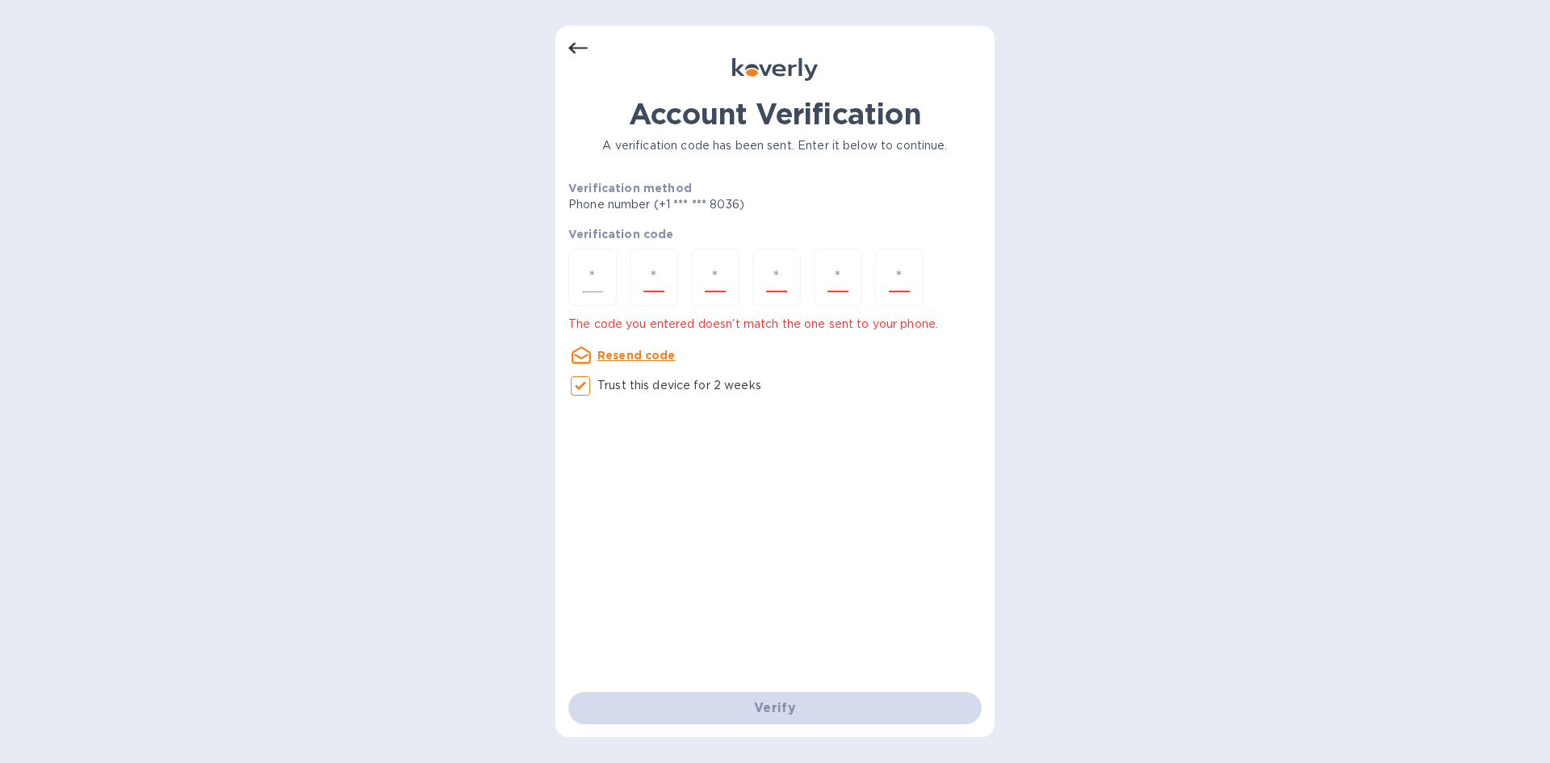
paste input "4"
type input "4"
type input "8"
type input "6"
type input "9"
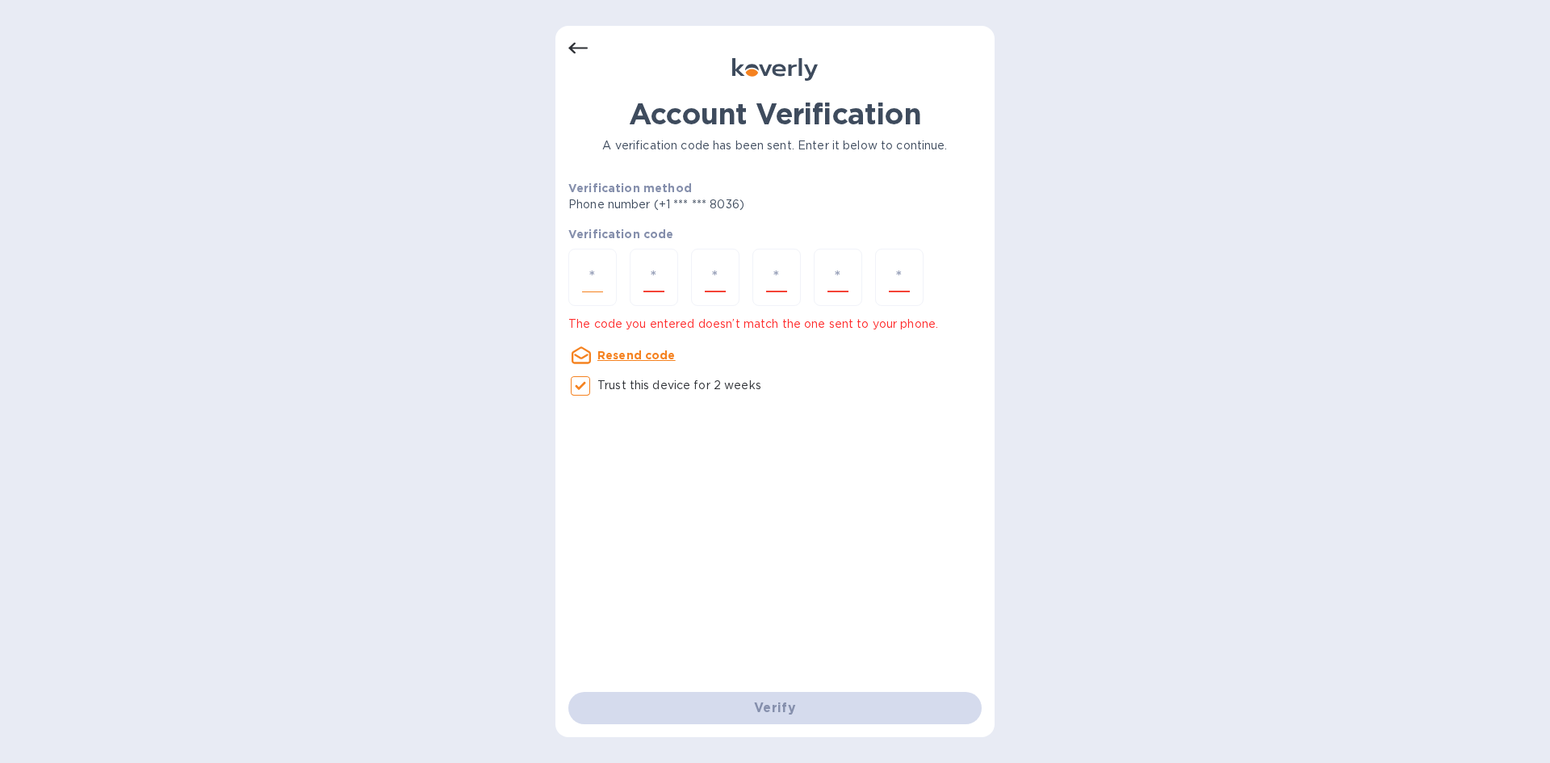
type input "7"
type input "3"
drag, startPoint x: 570, startPoint y: 325, endPoint x: 932, endPoint y: 330, distance: 361.7
click at [926, 330] on p "The code you entered doesn’t match the one sent to your phone." at bounding box center [774, 324] width 413 height 17
click at [954, 337] on div "The code you entered doesn’t match the one sent to your phone." at bounding box center [775, 324] width 426 height 30
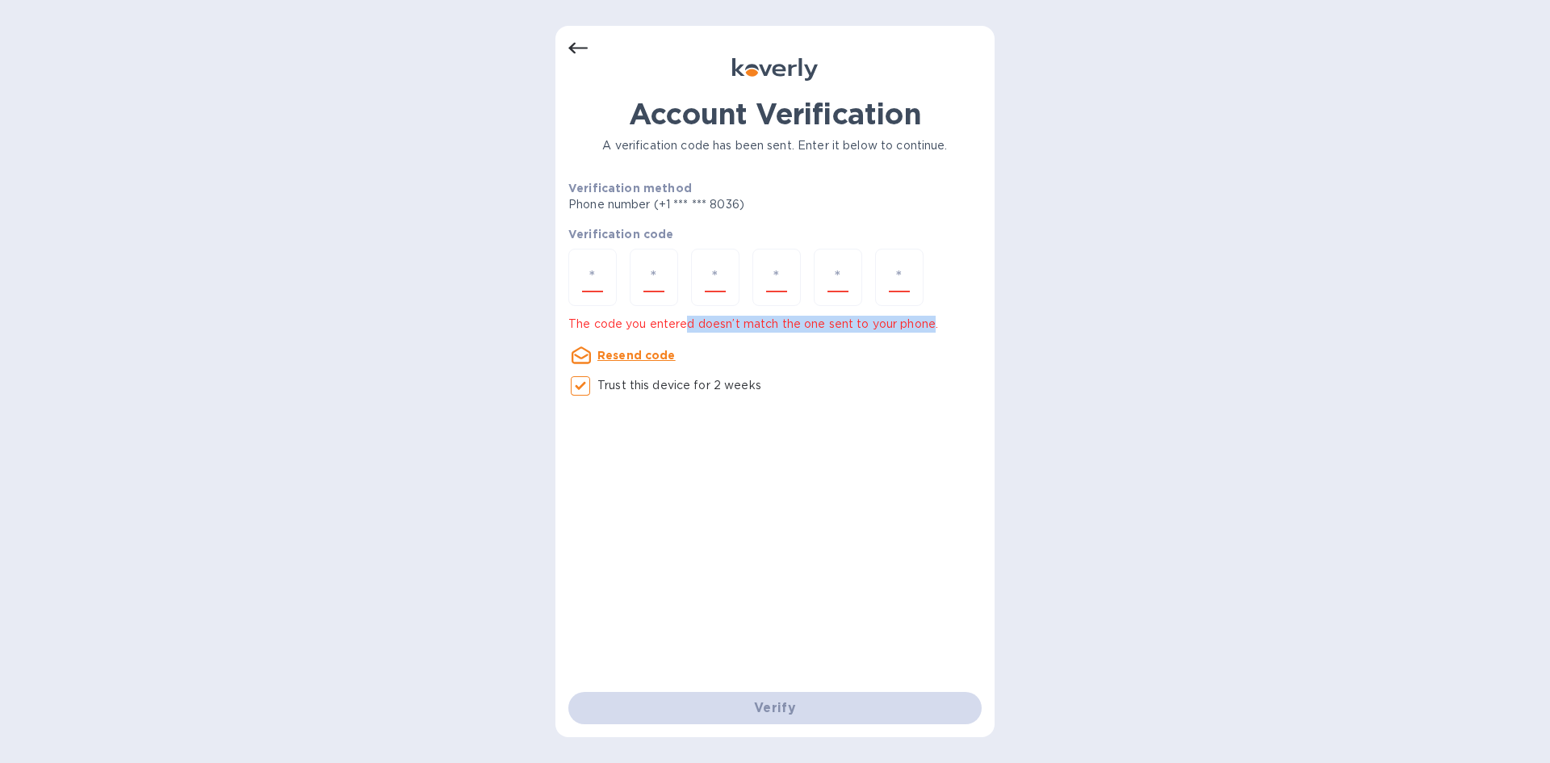
drag, startPoint x: 936, startPoint y: 329, endPoint x: 636, endPoint y: 321, distance: 300.4
click at [664, 322] on p "The code you entered doesn’t match the one sent to your phone." at bounding box center [774, 324] width 413 height 17
click at [583, 321] on p "The code you entered doesn’t match the one sent to your phone." at bounding box center [774, 324] width 413 height 17
drag, startPoint x: 568, startPoint y: 320, endPoint x: 951, endPoint y: 354, distance: 384.2
click at [951, 354] on div "The code you entered doesn’t match the one sent to your phone. Resend code" at bounding box center [775, 340] width 426 height 62
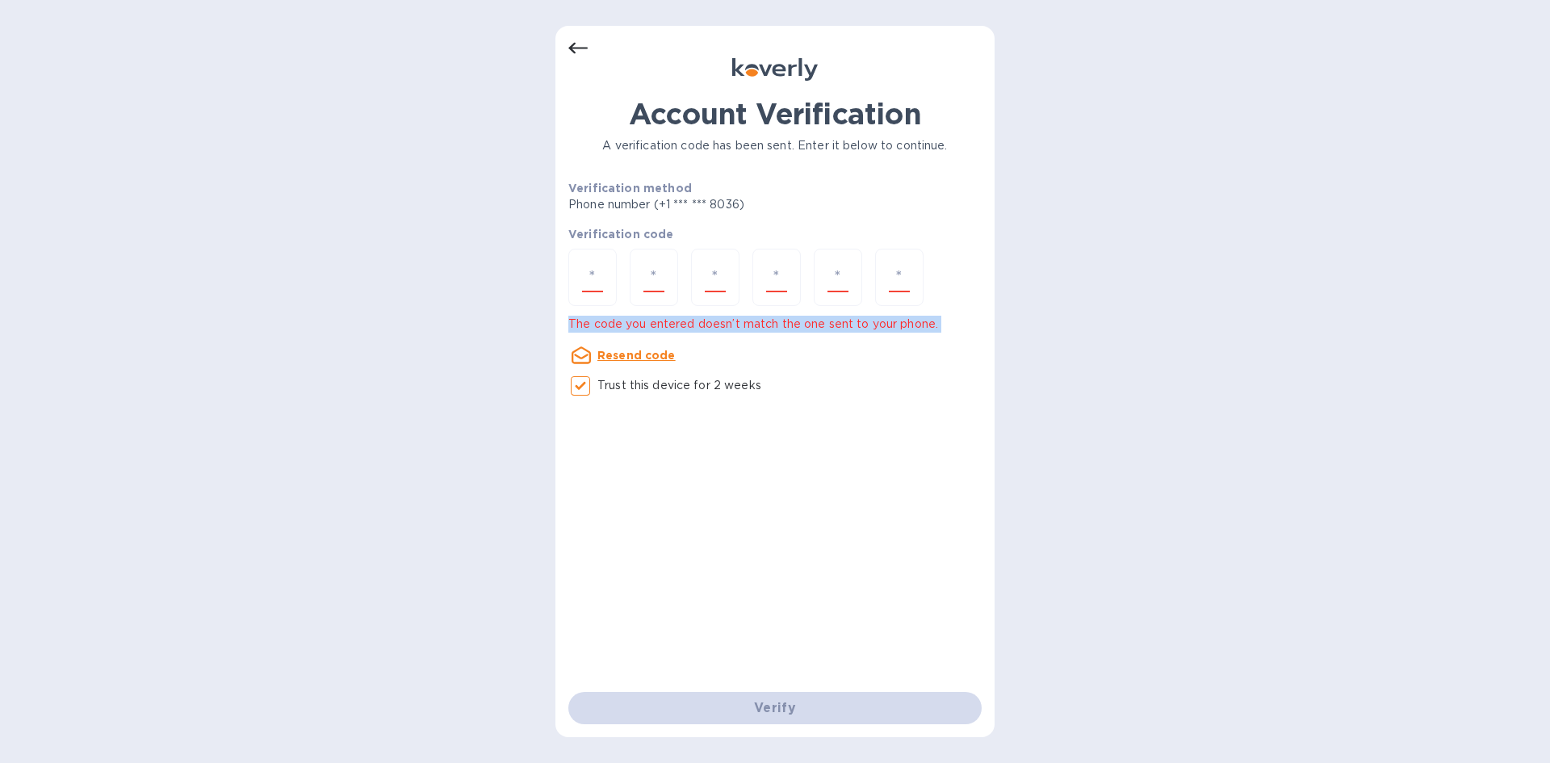
click at [938, 337] on div "The code you entered doesn’t match the one sent to your phone." at bounding box center [775, 324] width 426 height 30
drag, startPoint x: 946, startPoint y: 321, endPoint x: 569, endPoint y: 331, distance: 377.1
click at [569, 331] on p "The code you entered doesn’t match the one sent to your phone." at bounding box center [774, 324] width 413 height 17
click at [444, 342] on div "Account Verification A verification code has been sent. Enter it below to conti…" at bounding box center [775, 381] width 1550 height 763
click at [596, 270] on input "number" at bounding box center [592, 277] width 21 height 30
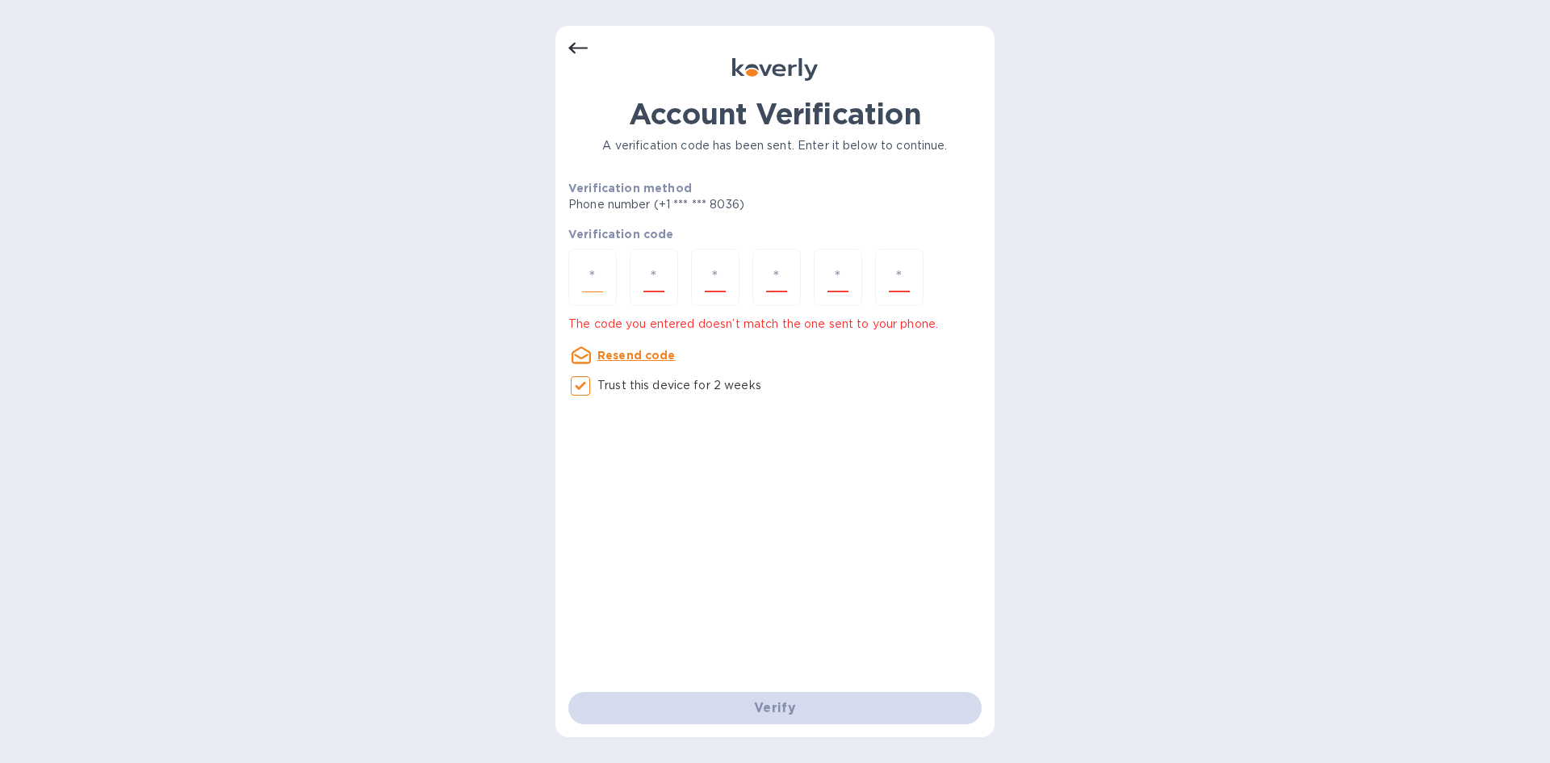
type input "5"
type input "8"
type input "5"
type input "4"
type input "7"
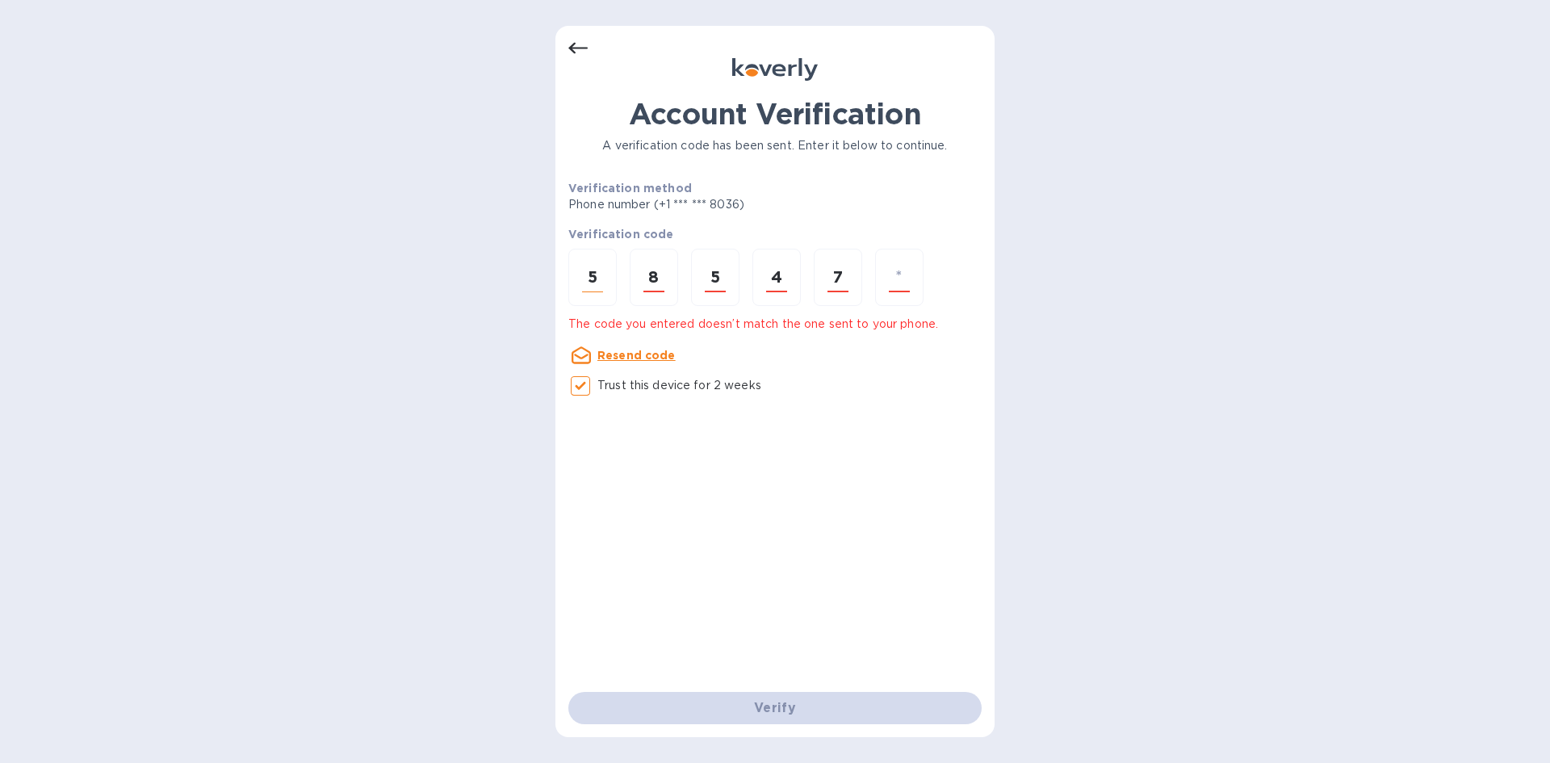
type input "1"
drag, startPoint x: 821, startPoint y: 73, endPoint x: 641, endPoint y: 194, distance: 217.0
click at [721, 62] on div at bounding box center [774, 71] width 413 height 26
click at [404, 206] on div "Account Verification A verification code has been sent. Enter it below to conti…" at bounding box center [775, 381] width 1550 height 763
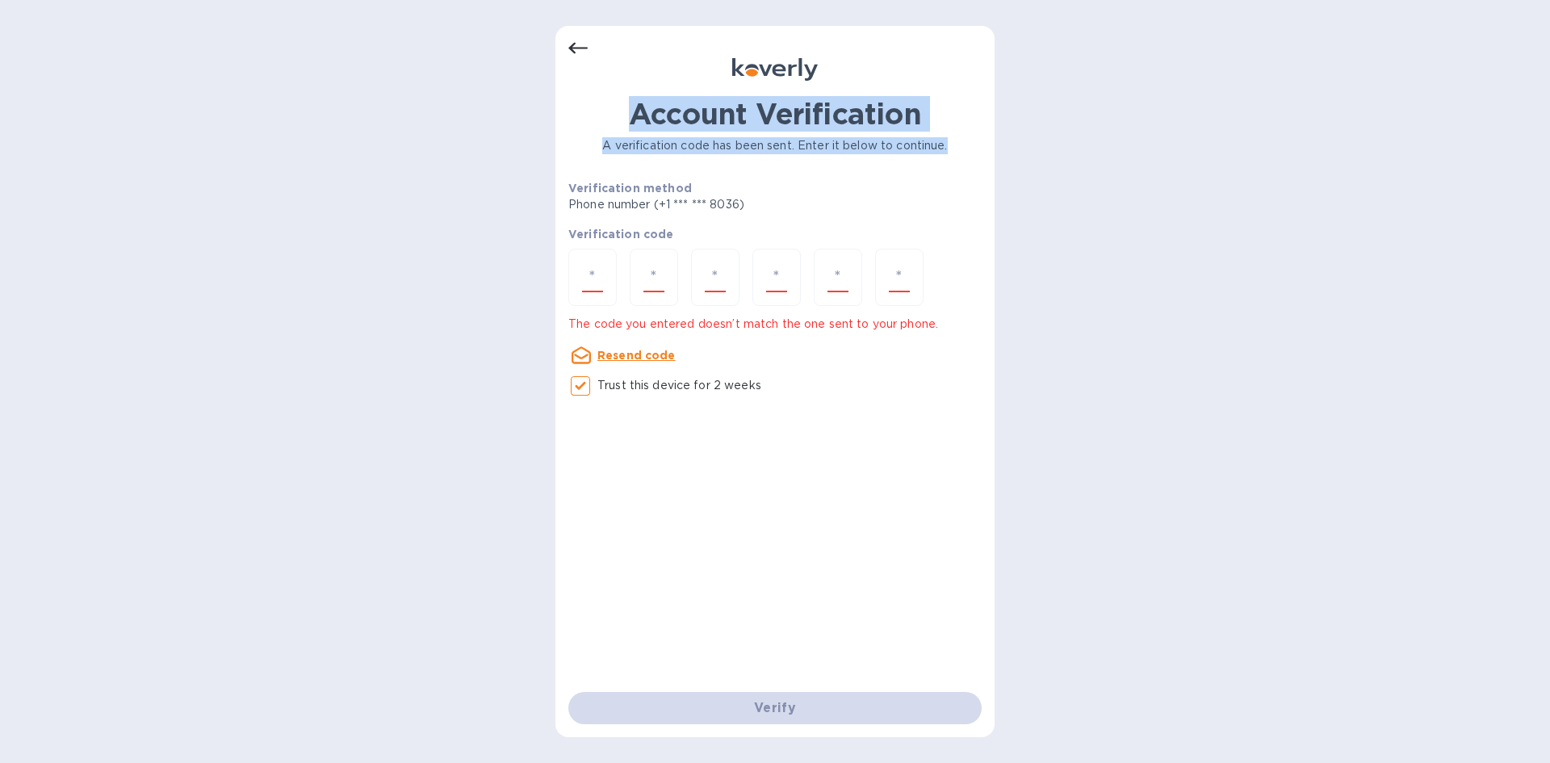
drag, startPoint x: 631, startPoint y: 109, endPoint x: 980, endPoint y: 153, distance: 351.5
click at [980, 153] on div "Account Verification A verification code has been sent. Enter it below to conti…" at bounding box center [774, 250] width 413 height 306
click at [937, 151] on p "A verification code has been sent. Enter it below to continue." at bounding box center [774, 145] width 413 height 17
drag, startPoint x: 950, startPoint y: 142, endPoint x: 600, endPoint y: 124, distance: 350.8
click at [600, 124] on div "Account Verification A verification code has been sent. Enter it below to conti…" at bounding box center [774, 250] width 413 height 306
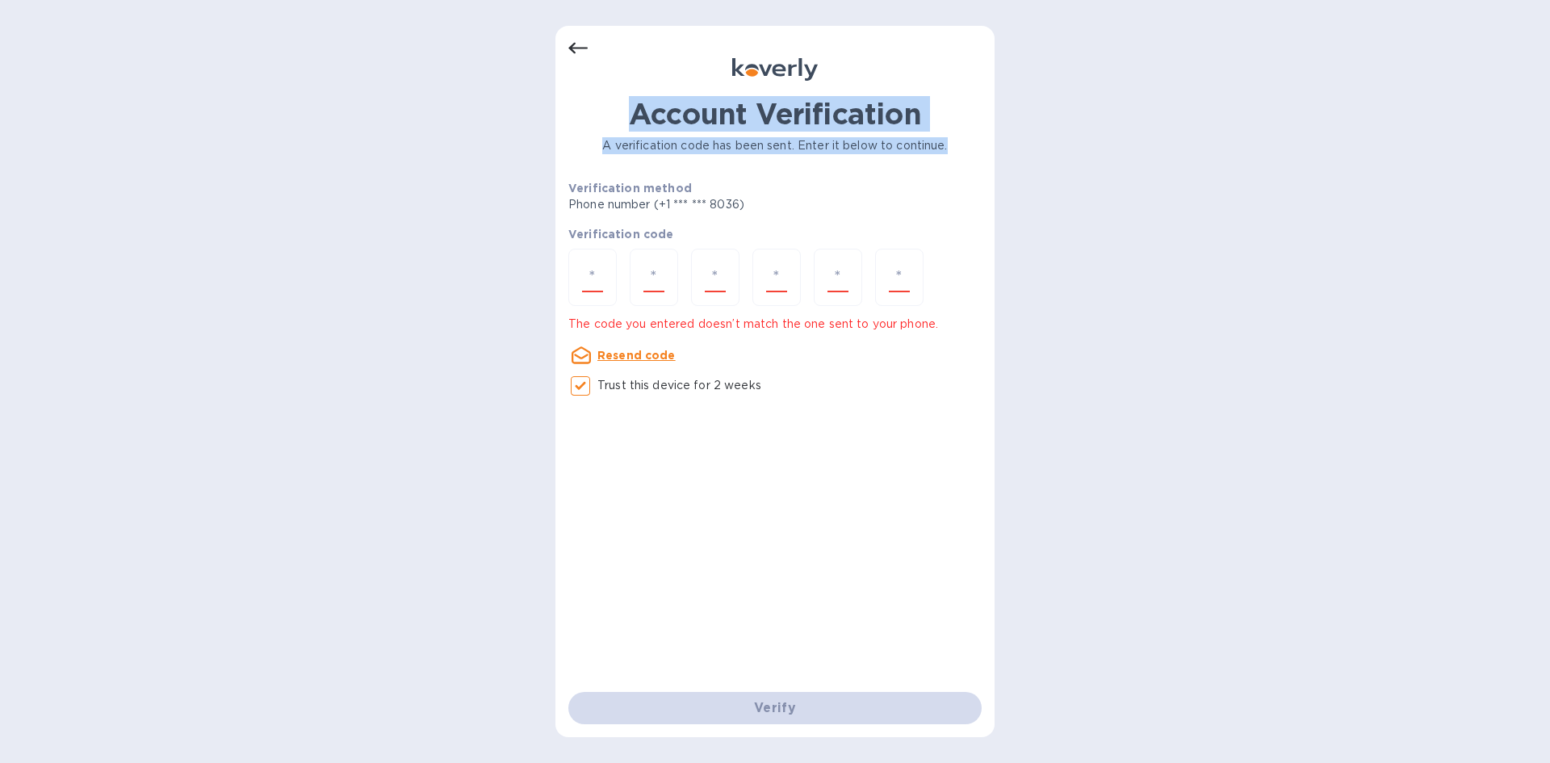
click at [635, 125] on h1 "Account Verification" at bounding box center [774, 114] width 413 height 34
drag, startPoint x: 635, startPoint y: 116, endPoint x: 957, endPoint y: 155, distance: 323.6
click at [957, 155] on div "Account Verification A verification code has been sent. Enter it below to conti…" at bounding box center [774, 250] width 413 height 306
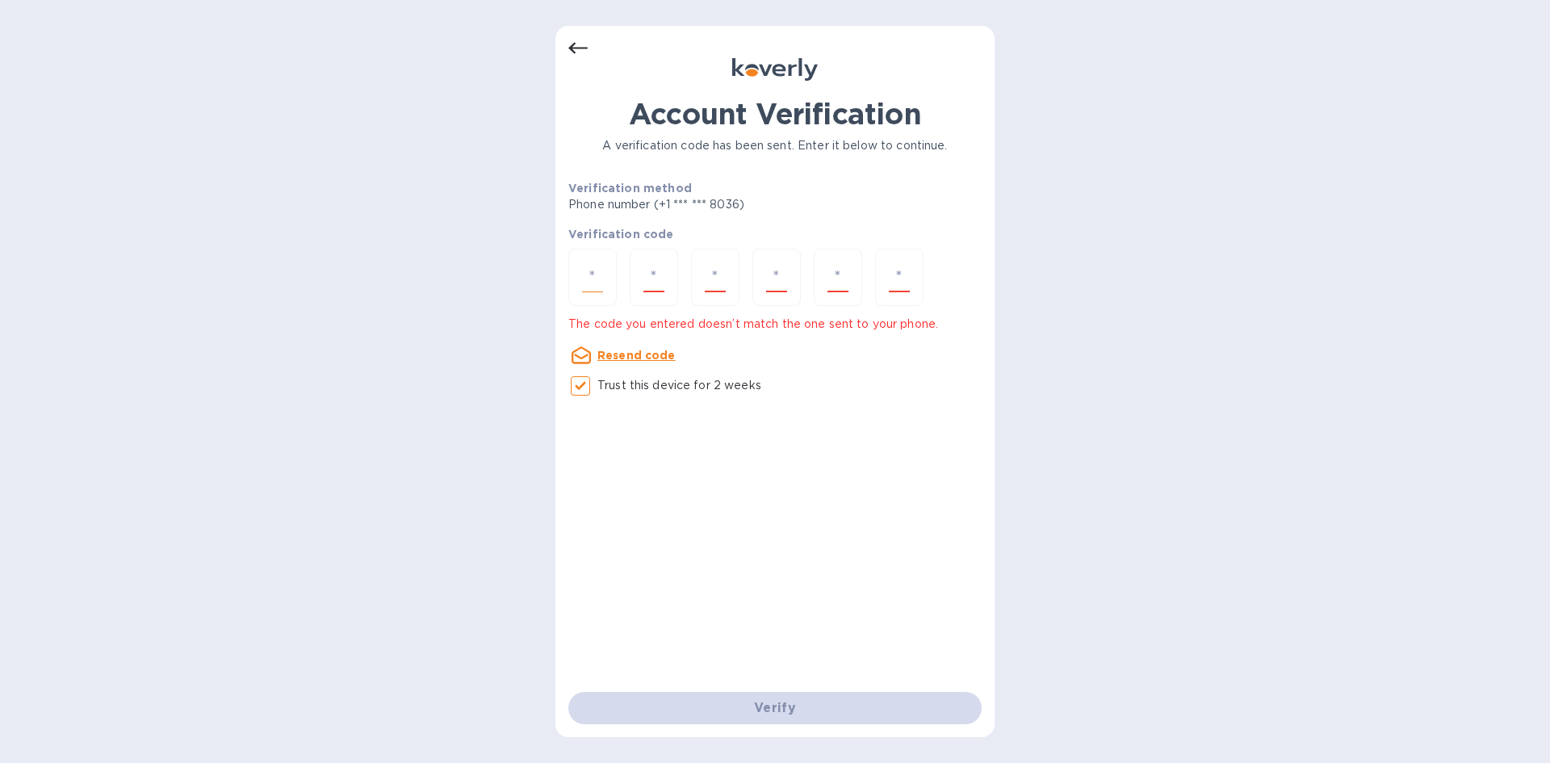
click at [585, 267] on input "number" at bounding box center [592, 277] width 21 height 30
click at [292, 199] on div "Account Verification A verification code has been sent. Enter it below to conti…" at bounding box center [775, 381] width 1550 height 763
click at [316, 133] on div "Account Verification A verification code has been sent. Enter it below to conti…" at bounding box center [775, 381] width 1550 height 763
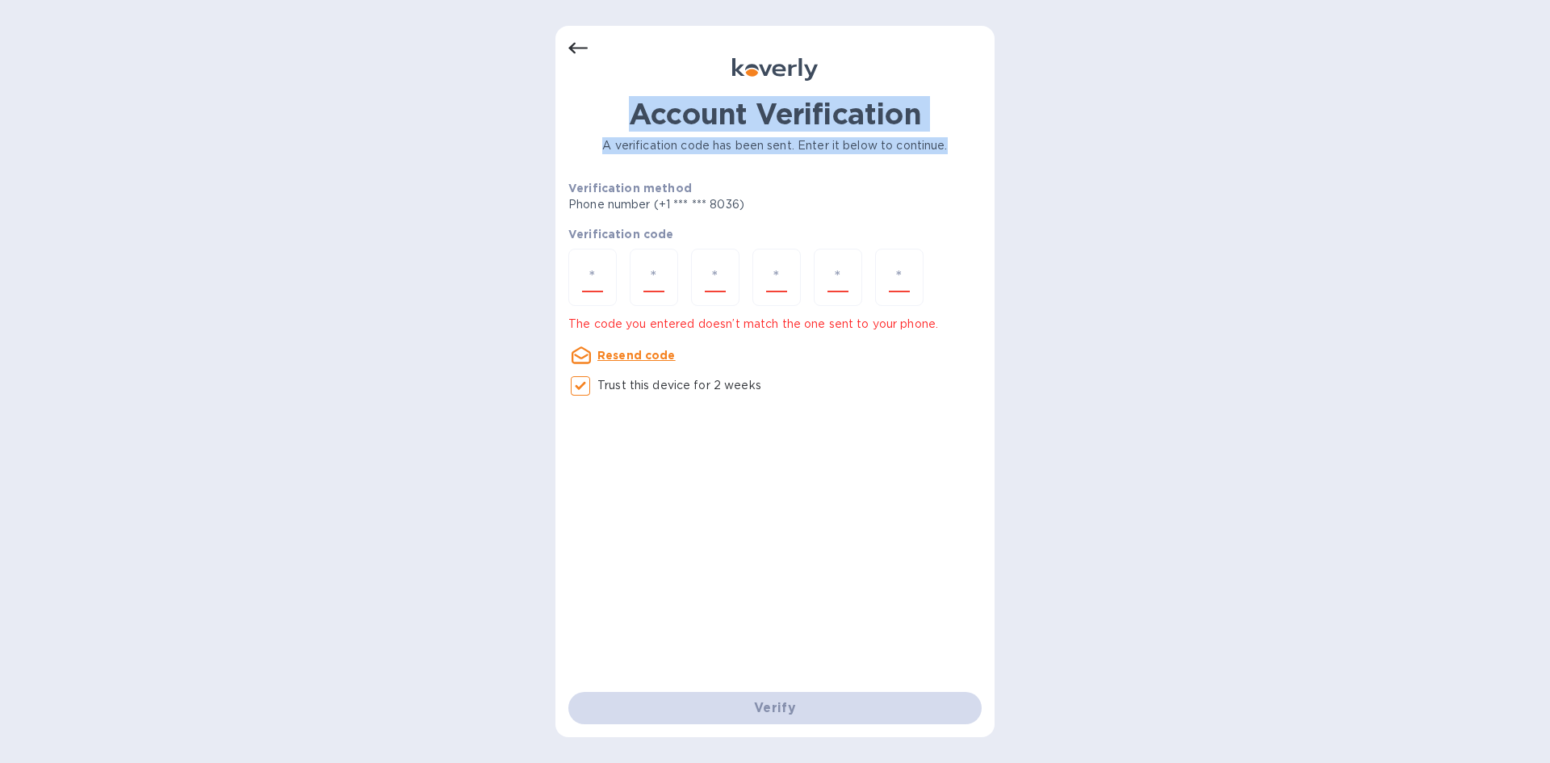
drag, startPoint x: 633, startPoint y: 115, endPoint x: 955, endPoint y: 146, distance: 323.6
click at [965, 151] on div "Account Verification A verification code has been sent. Enter it below to conti…" at bounding box center [774, 250] width 413 height 306
click at [955, 146] on p "A verification code has been sent. Enter it below to continue." at bounding box center [774, 145] width 413 height 17
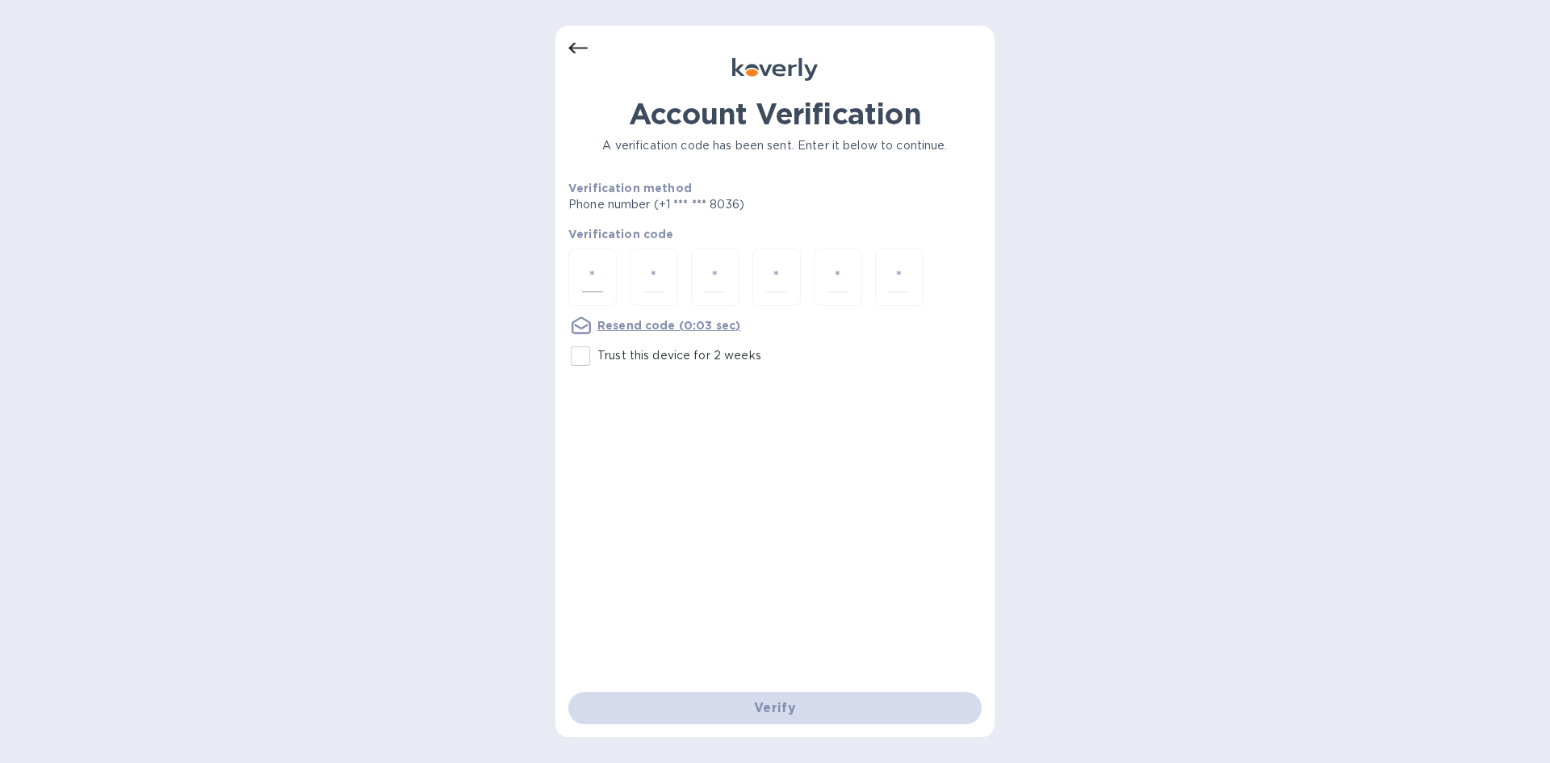
click at [607, 270] on div at bounding box center [592, 277] width 48 height 57
click at [593, 287] on input "number" at bounding box center [592, 277] width 21 height 30
type input "1"
type input "8"
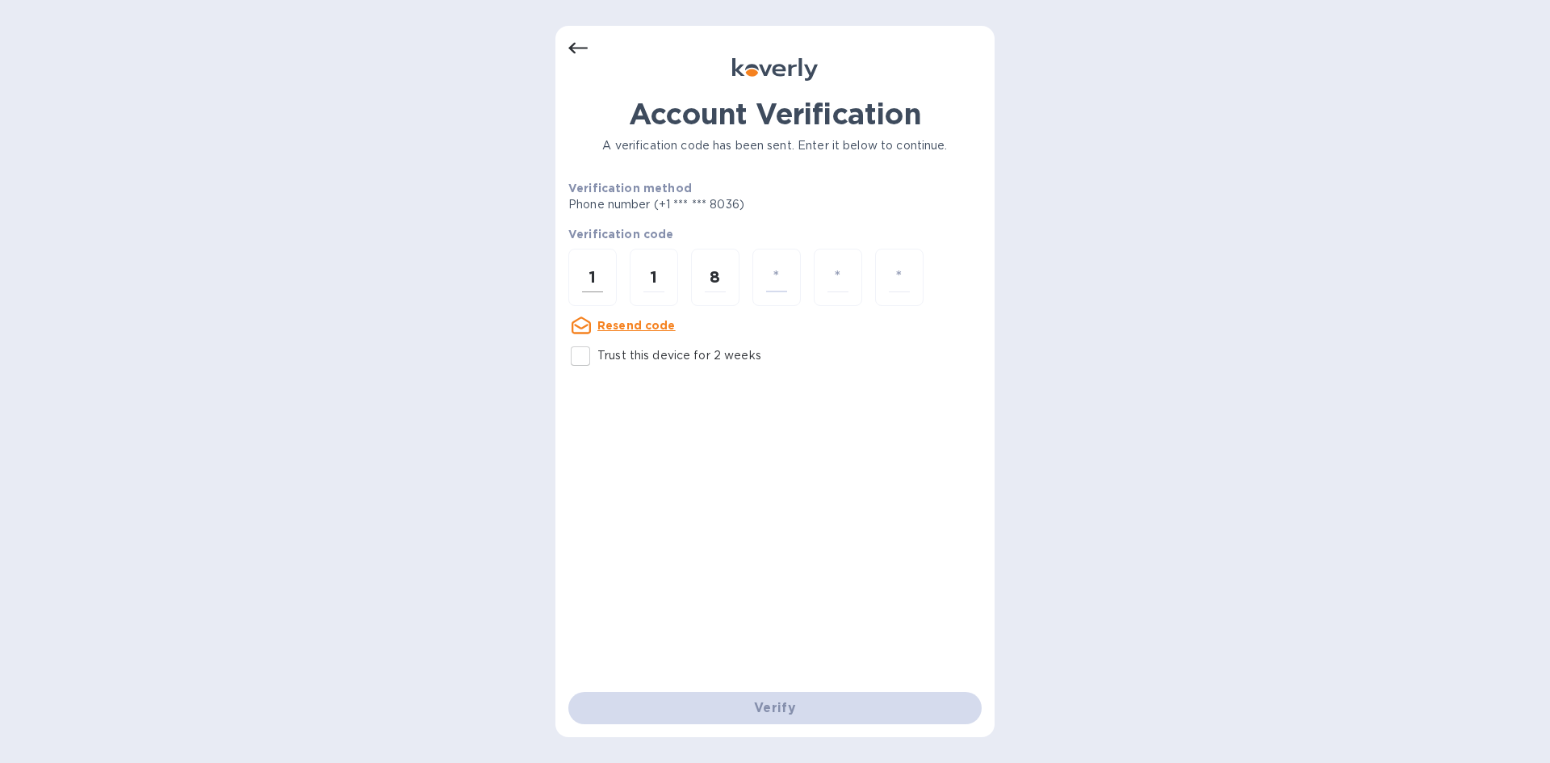
type input "2"
type input "3"
click at [790, 274] on div "3" at bounding box center [776, 277] width 48 height 57
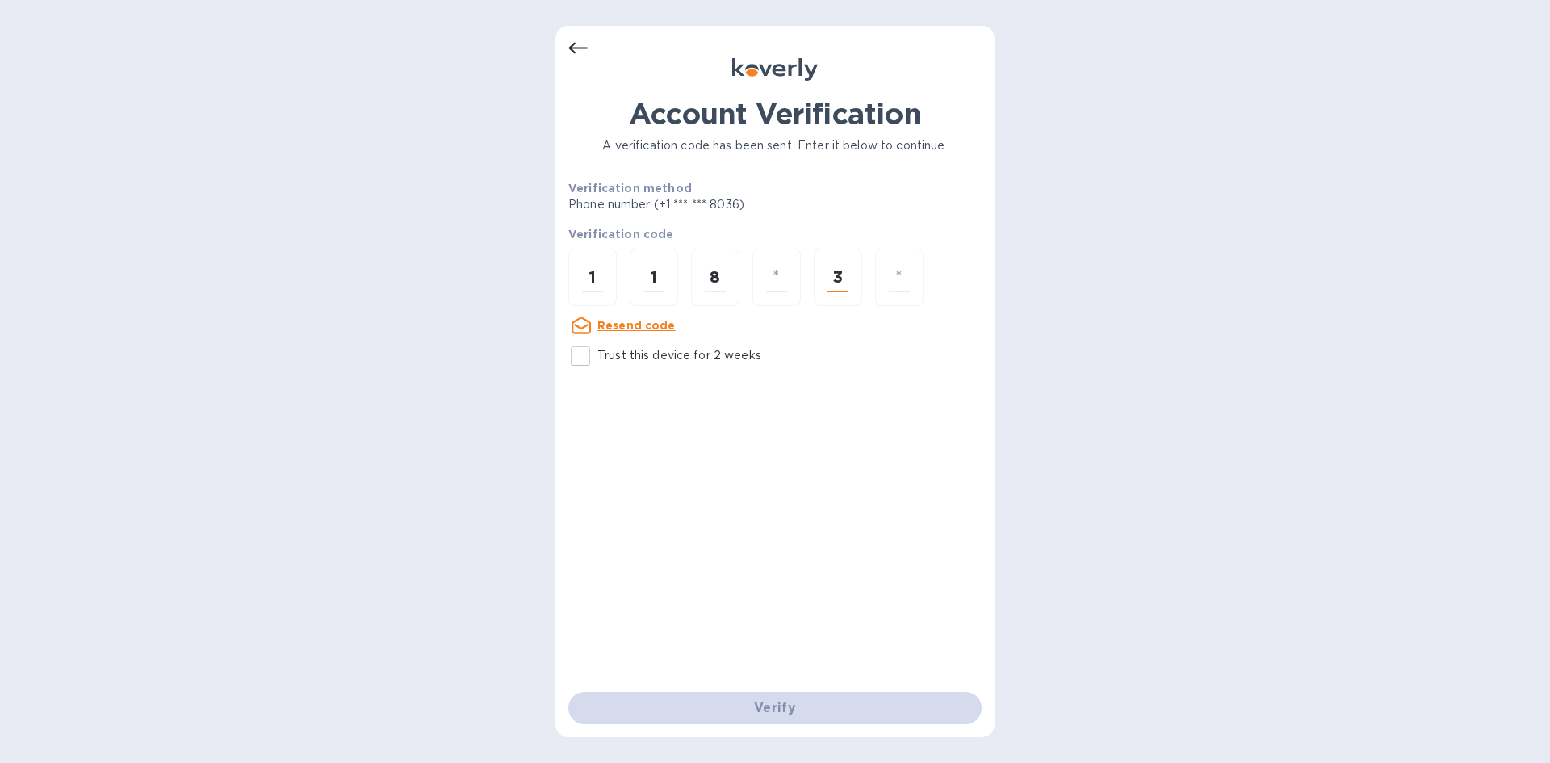
click at [842, 278] on input "3" at bounding box center [837, 277] width 21 height 30
type input "2"
type input "3"
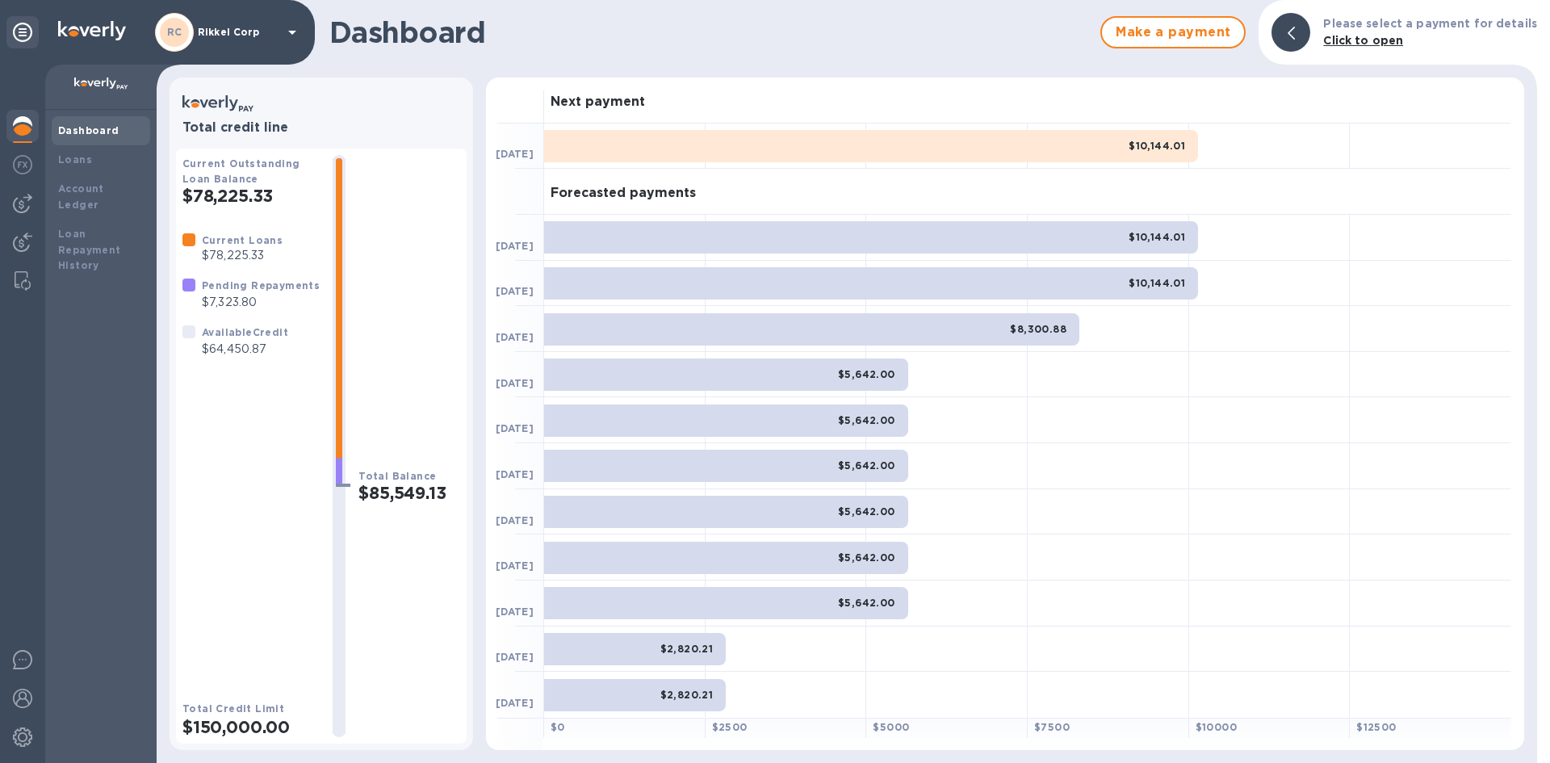
click at [234, 302] on p "$7,323.80" at bounding box center [261, 302] width 118 height 17
click at [235, 304] on p "$7,323.80" at bounding box center [261, 302] width 118 height 17
click at [90, 184] on b "Account Ledger" at bounding box center [81, 196] width 46 height 28
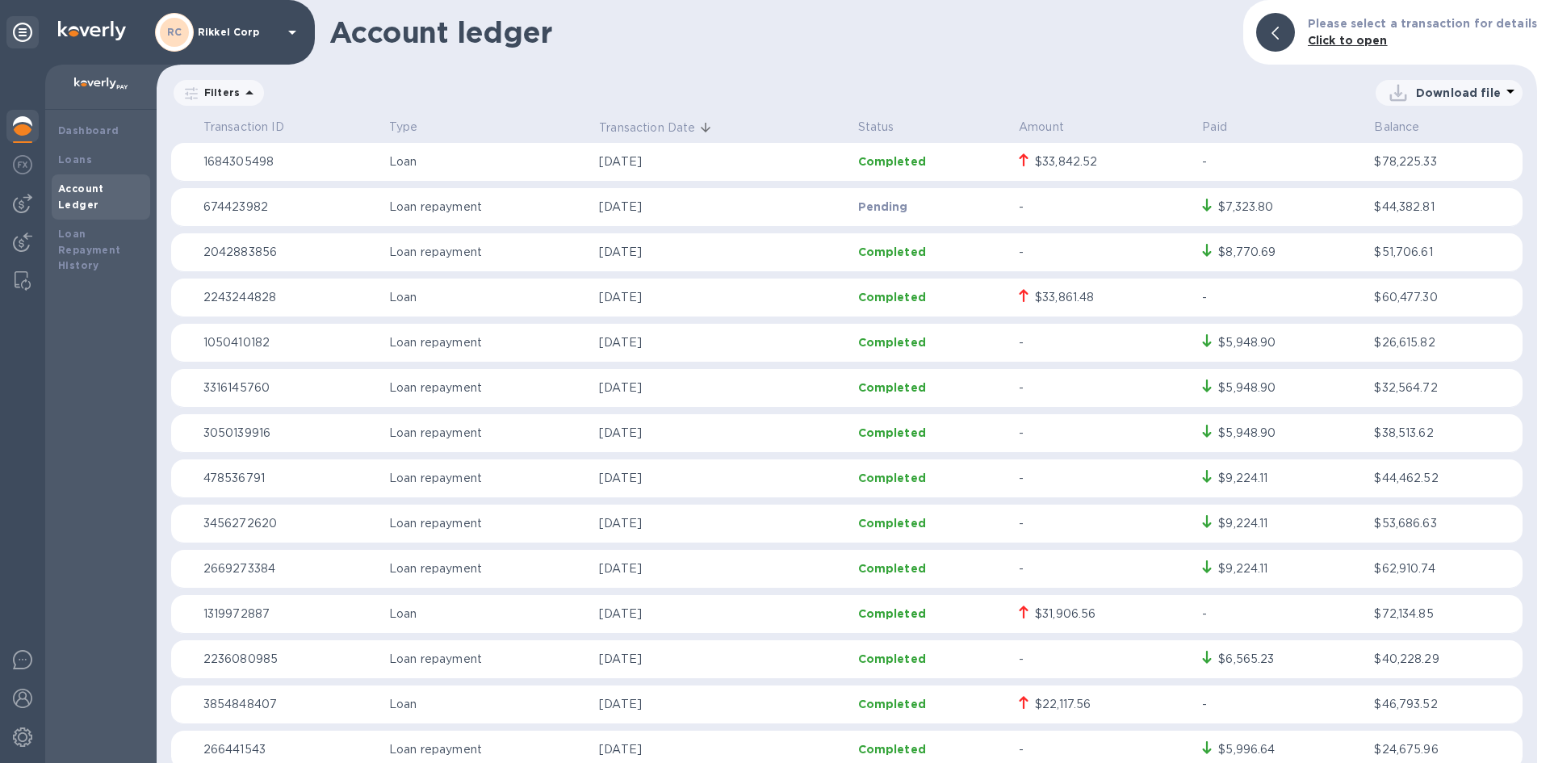
click at [1221, 204] on div "$7,323.80" at bounding box center [1245, 207] width 55 height 17
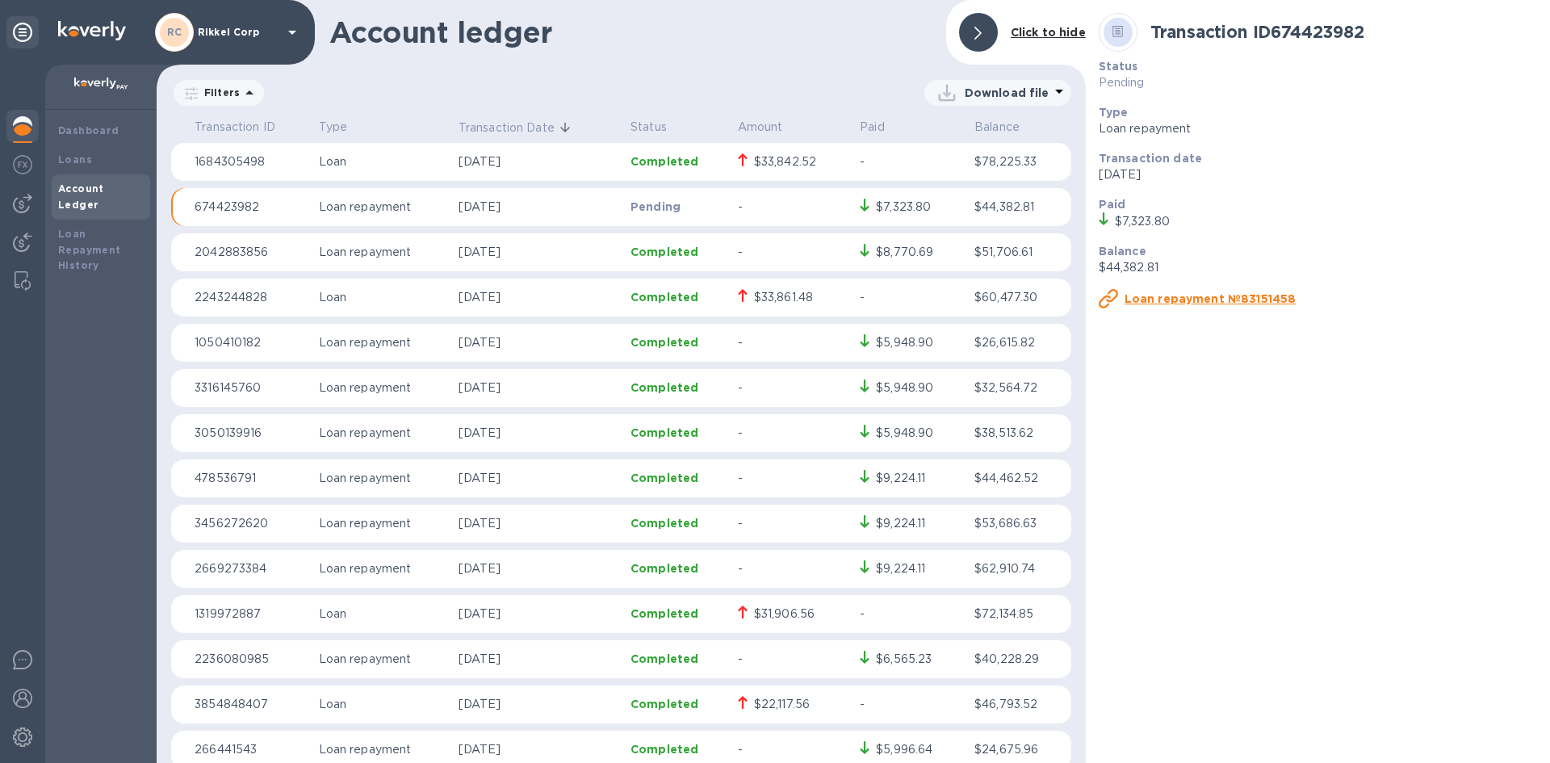
click at [1204, 299] on u "Loan repayment №83151458" at bounding box center [1211, 298] width 172 height 13
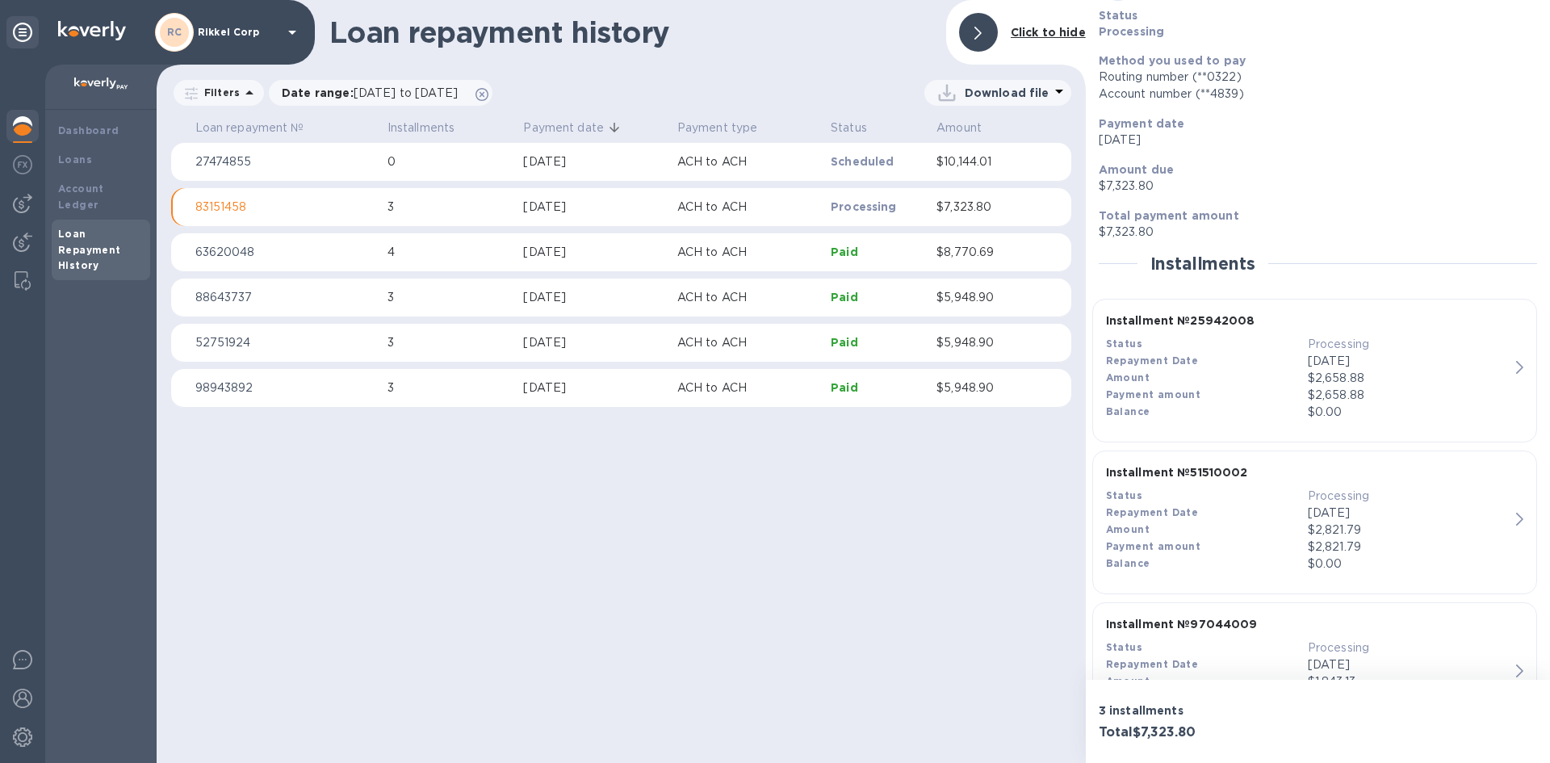
scroll to position [138, 0]
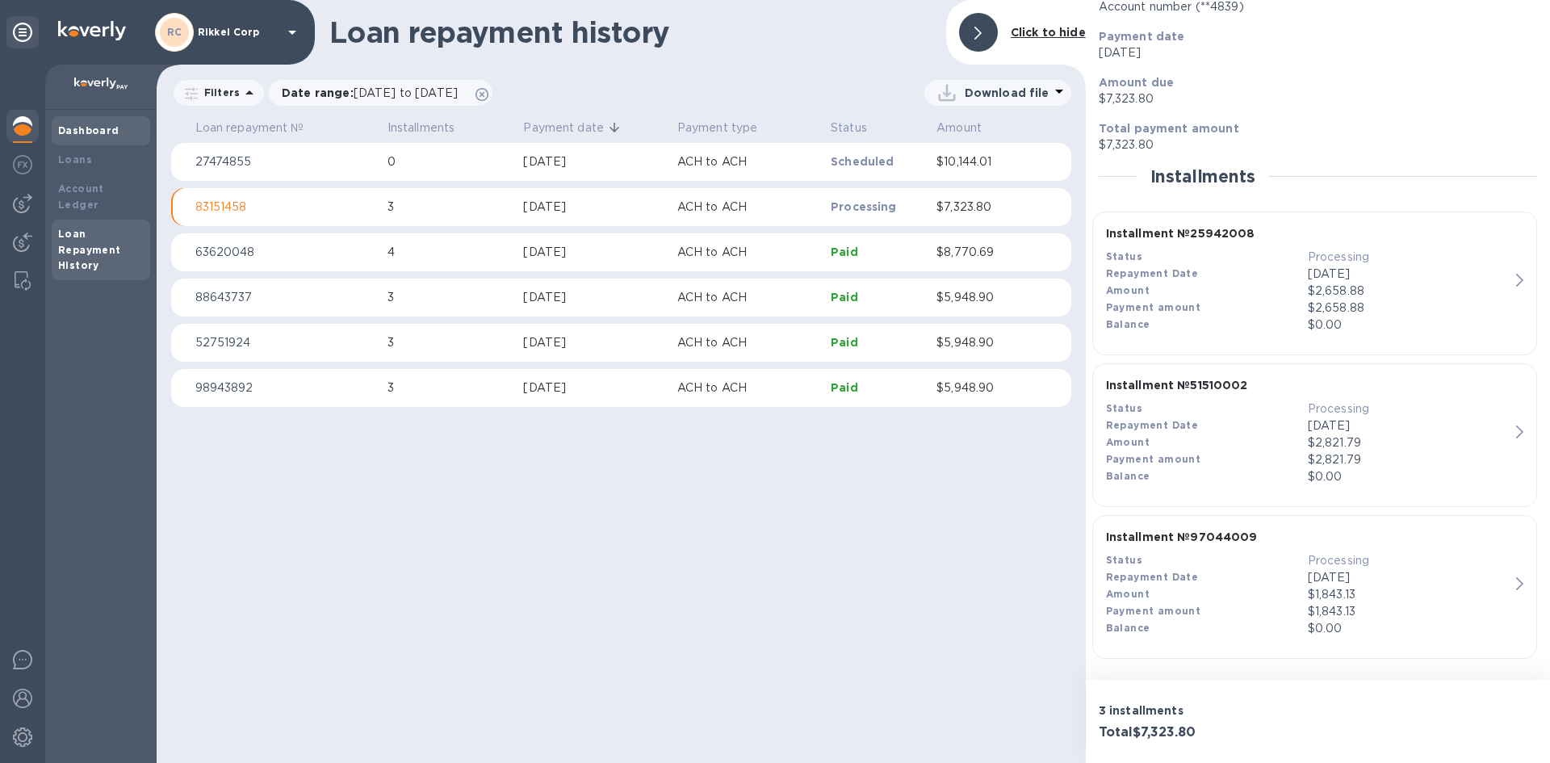
click at [70, 124] on b "Dashboard" at bounding box center [88, 130] width 61 height 12
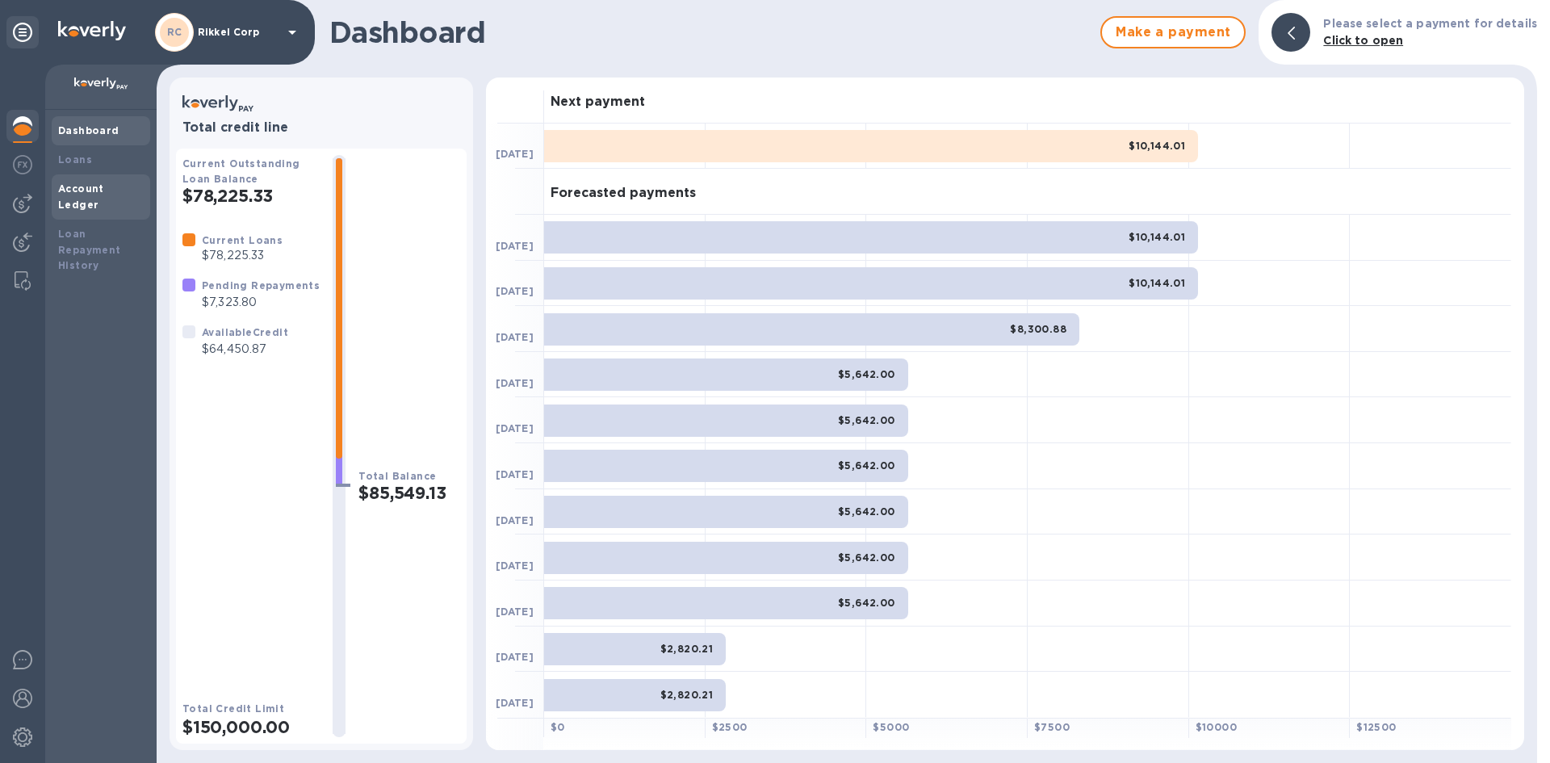
click at [91, 185] on b "Account Ledger" at bounding box center [81, 196] width 46 height 28
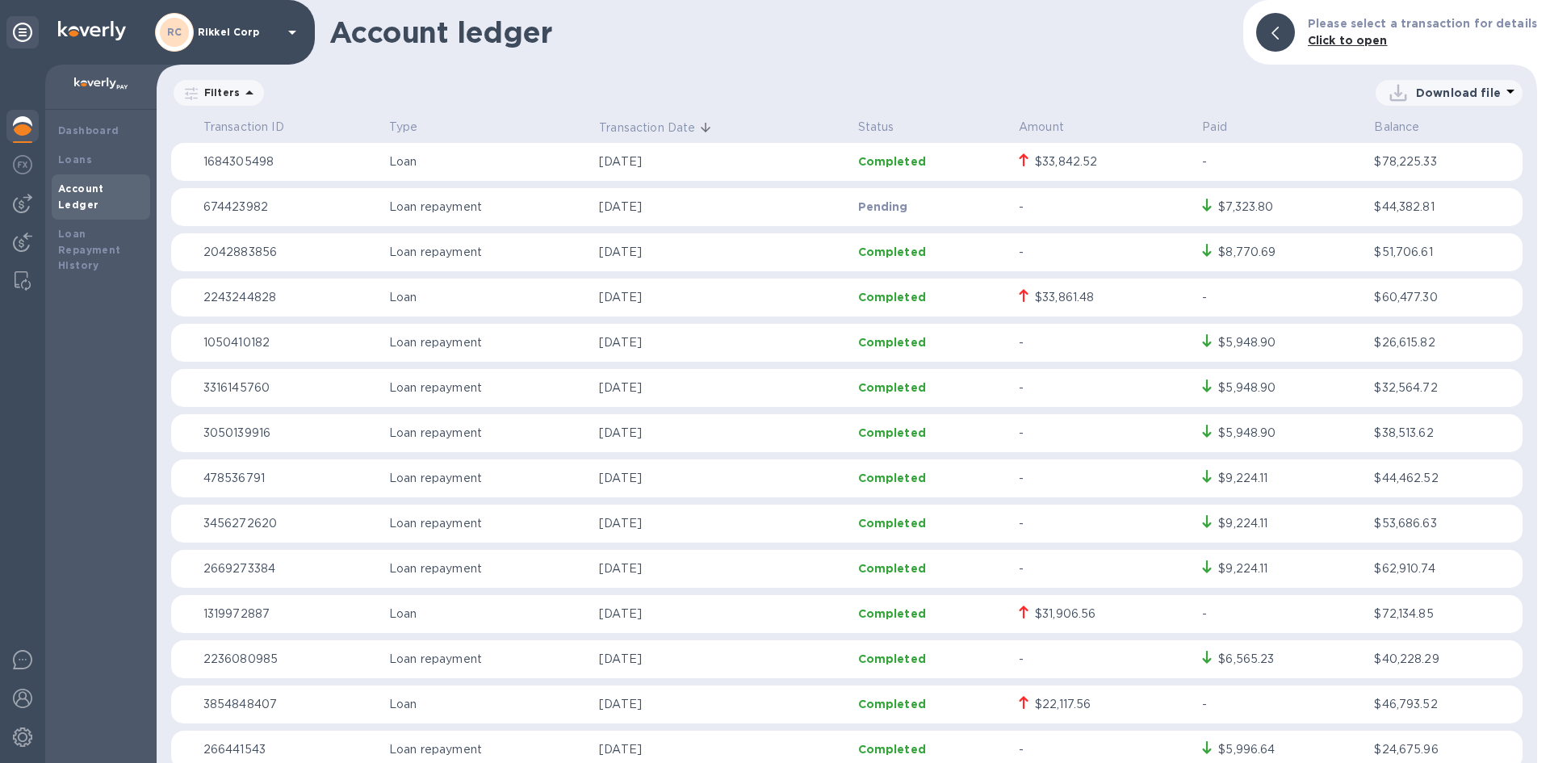
click at [1224, 199] on div "$7,323.80" at bounding box center [1245, 207] width 55 height 17
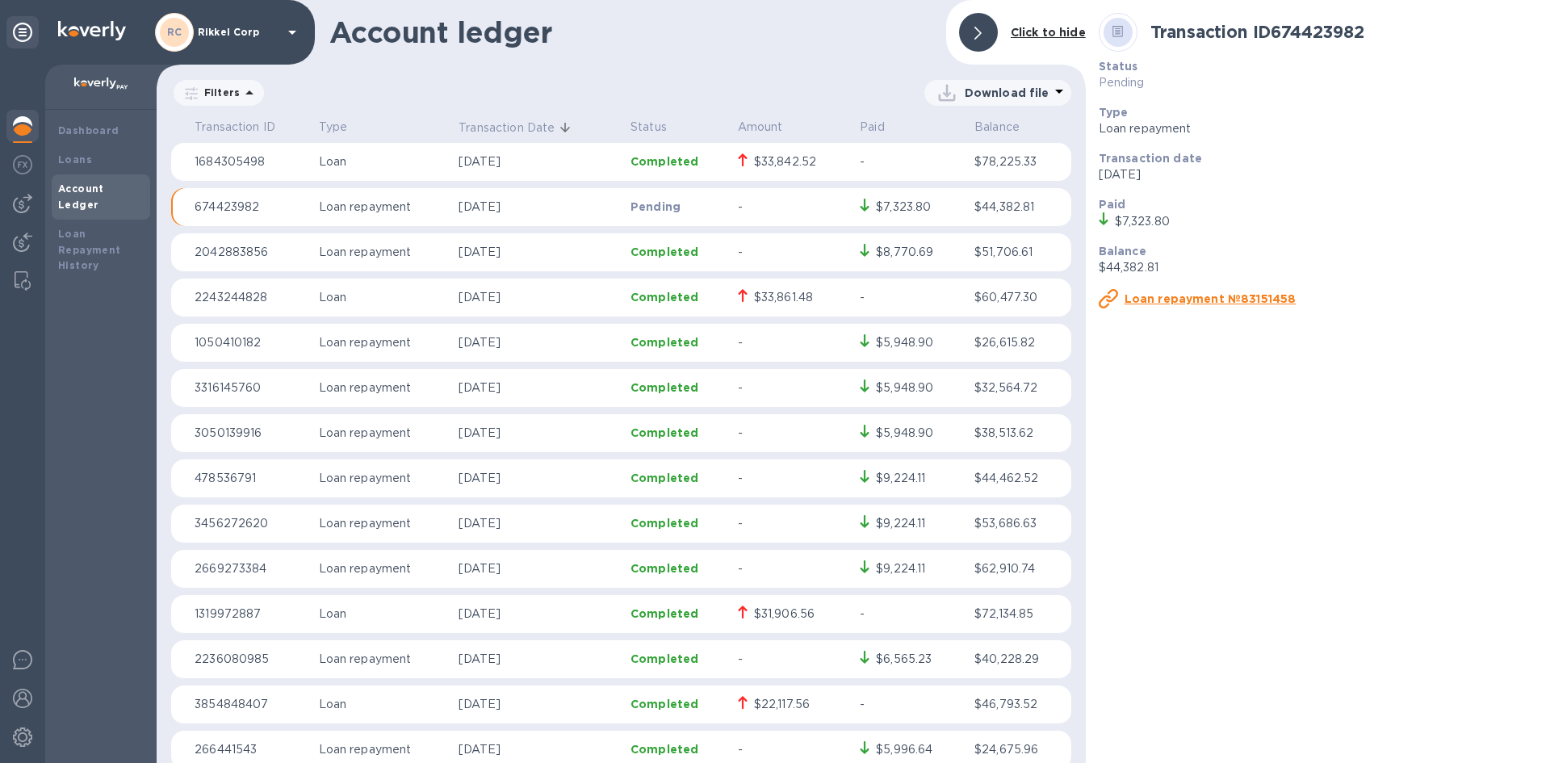
click at [1221, 298] on u "Loan repayment №83151458" at bounding box center [1211, 298] width 172 height 13
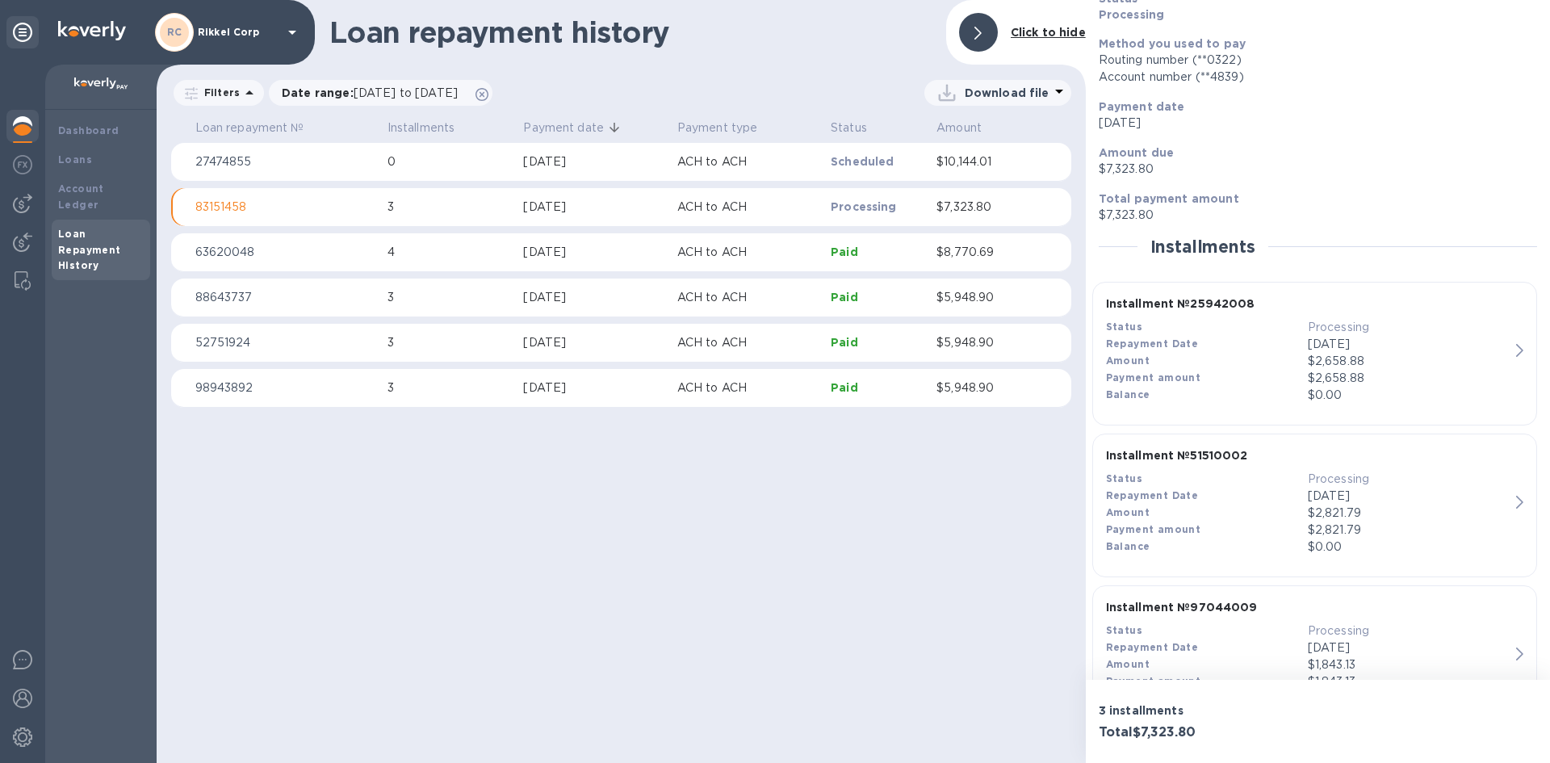
scroll to position [138, 0]
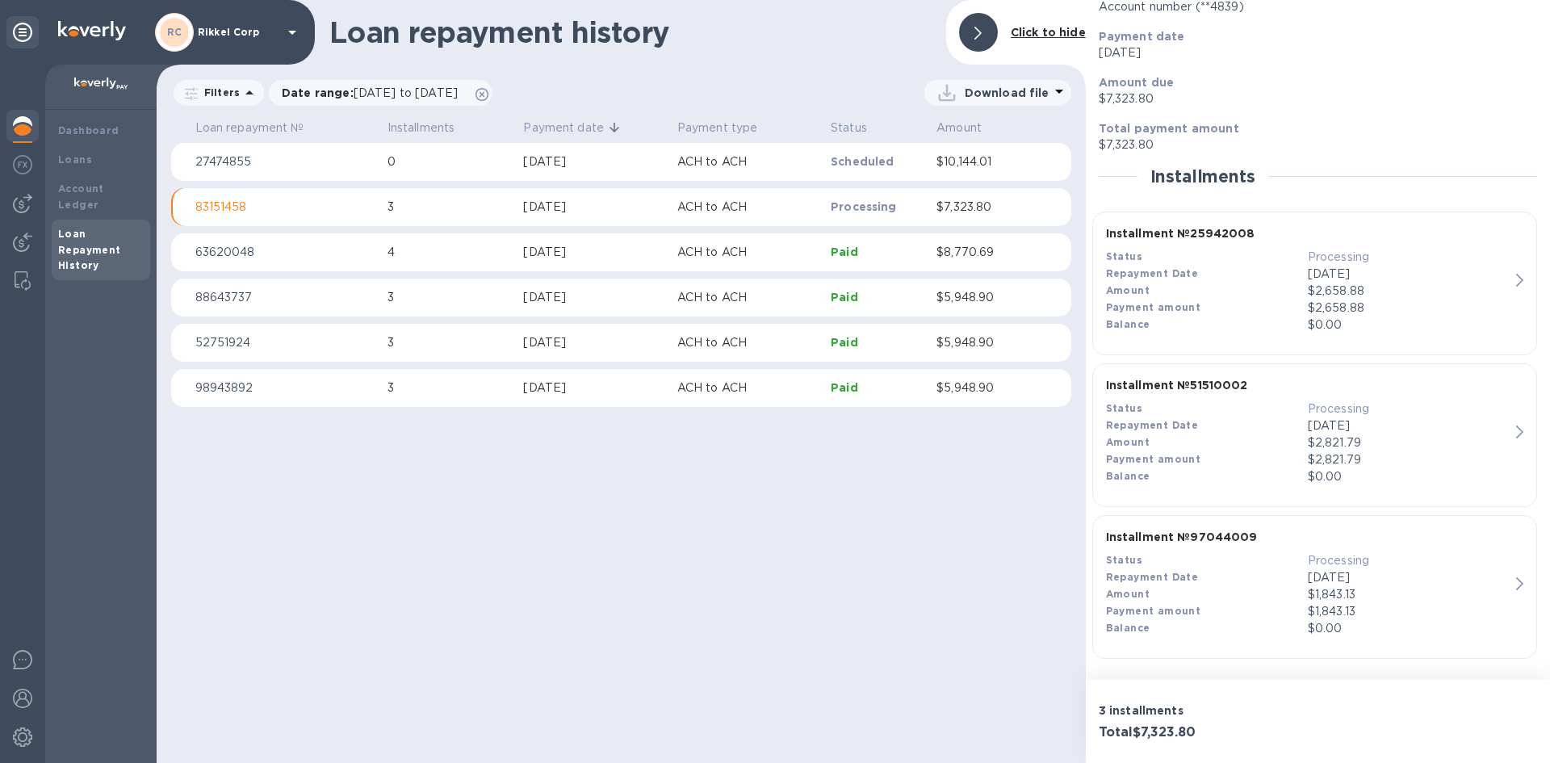
click at [924, 579] on div "Loan repayment history Click to hide Filters Date range : 08/17/2025 to 10/17/2…" at bounding box center [621, 381] width 929 height 763
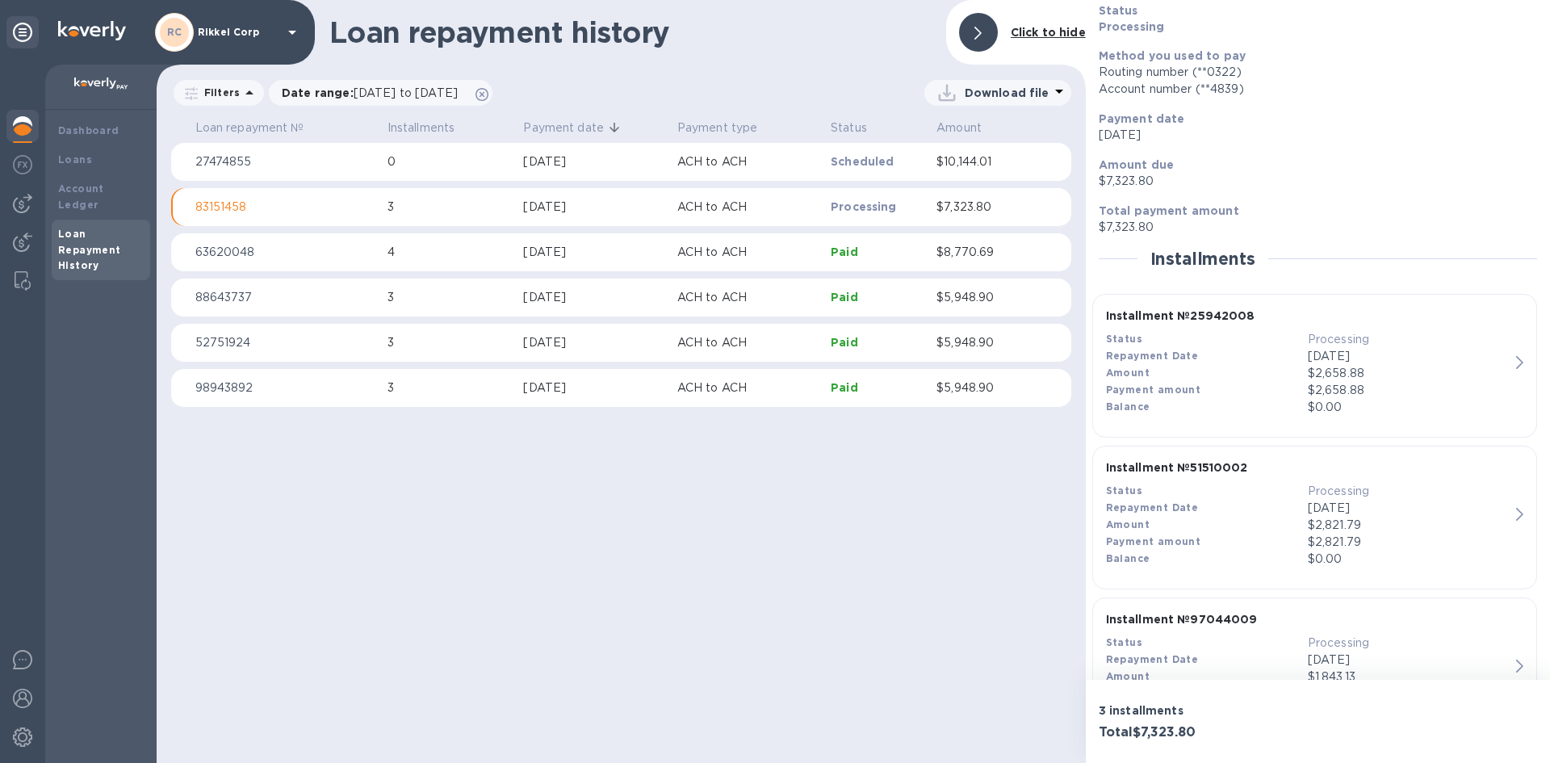
scroll to position [0, 0]
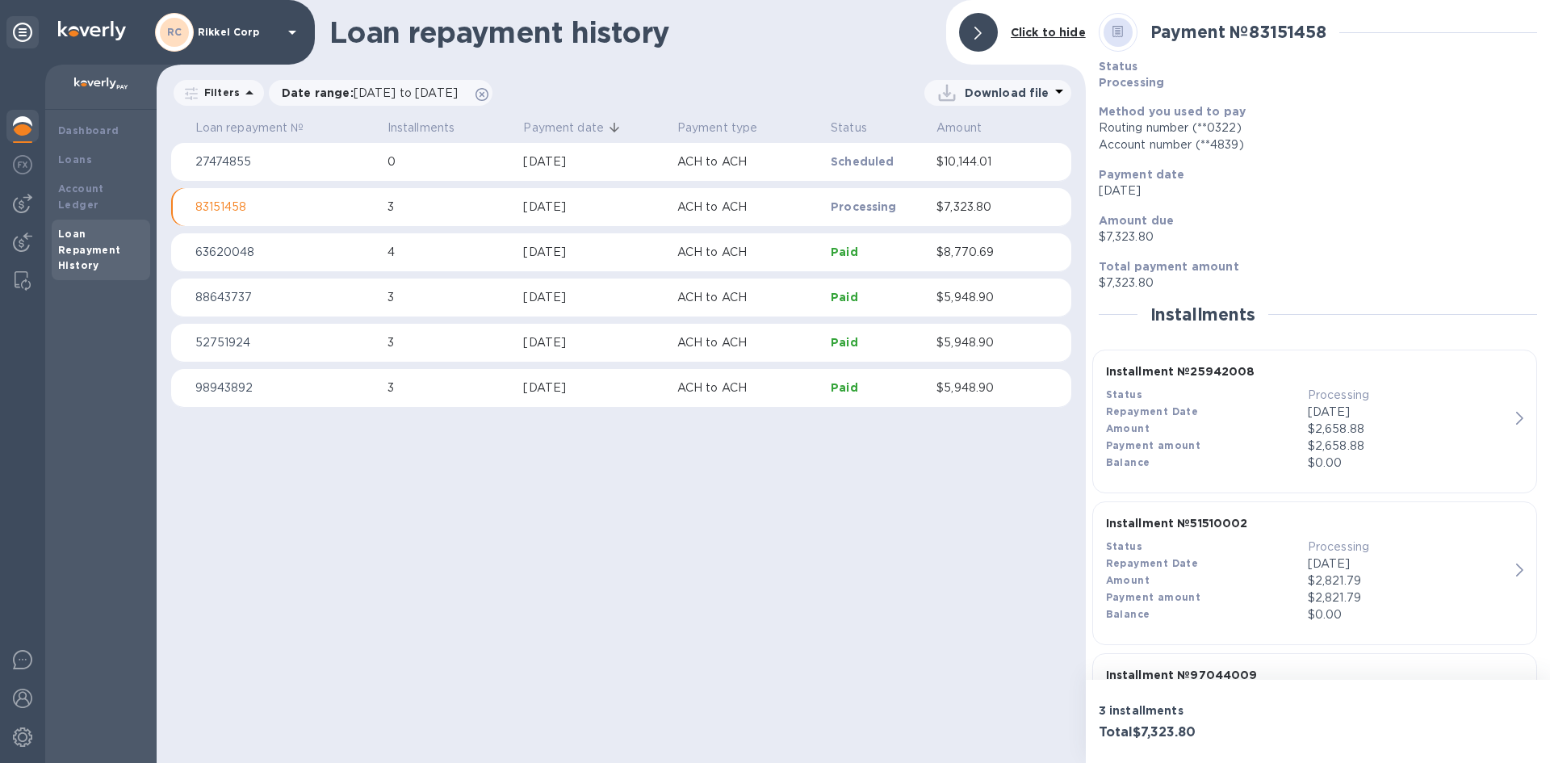
click at [727, 600] on div "Loan repayment history Click to hide Filters Date range : 08/17/2025 to 10/17/2…" at bounding box center [621, 381] width 929 height 763
click at [825, 544] on div "Loan repayment history Click to hide Filters Date range : 08/17/2025 to 10/17/2…" at bounding box center [621, 381] width 929 height 763
